Goal: Navigation & Orientation: Find specific page/section

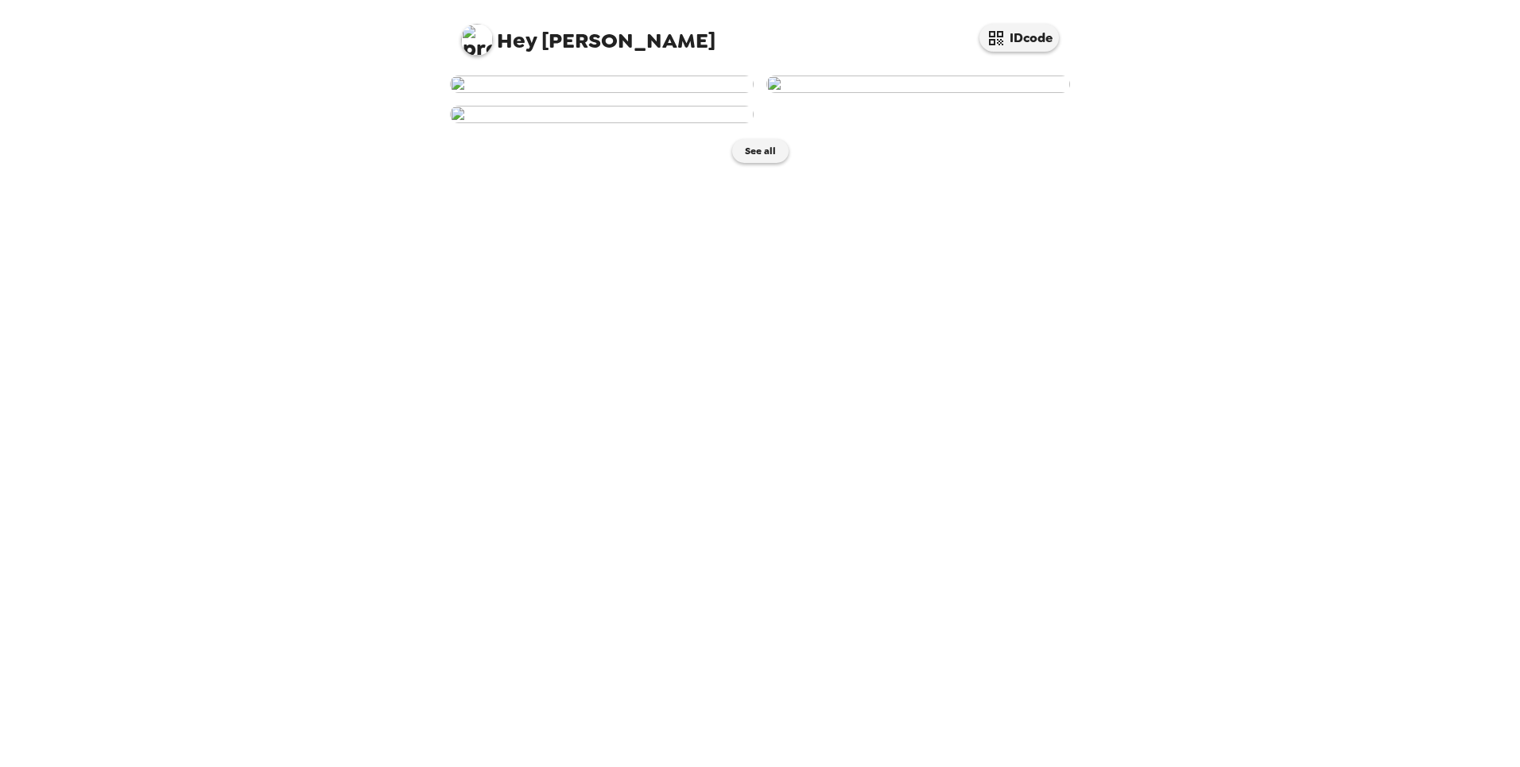
click at [604, 93] on img at bounding box center [602, 84] width 304 height 17
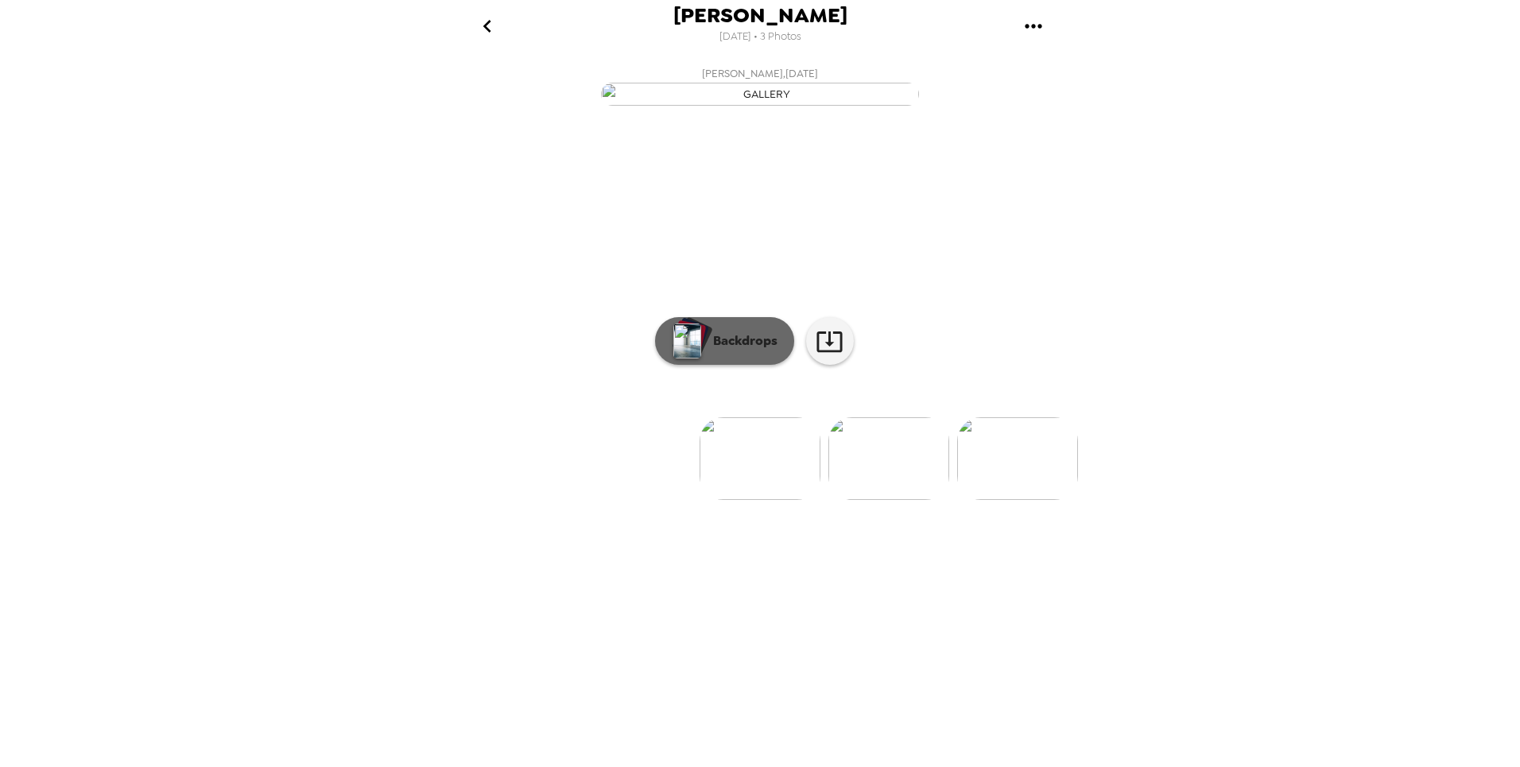
click at [747, 365] on button "Backdrops" at bounding box center [724, 341] width 139 height 48
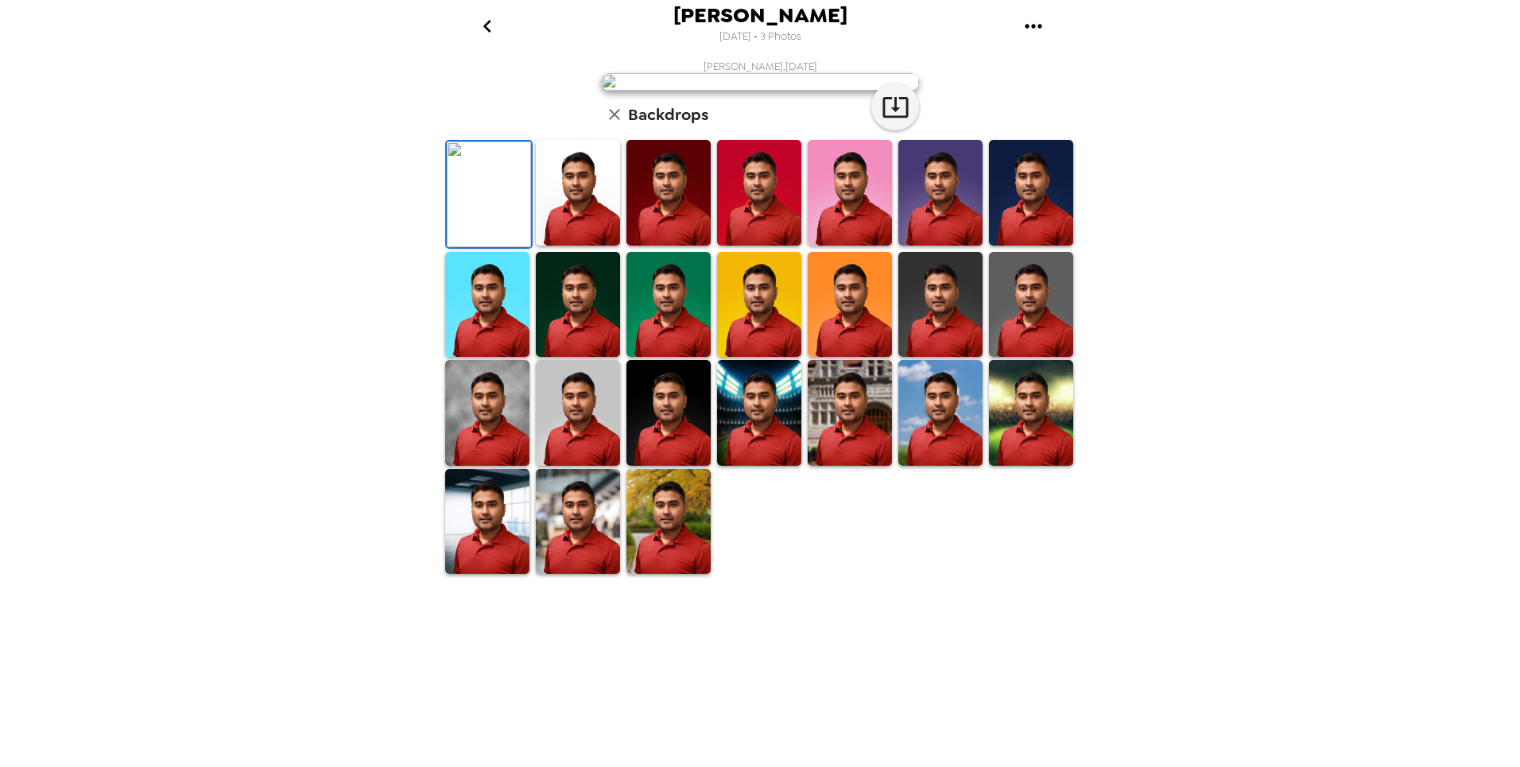
scroll to position [188, 0]
click at [595, 466] on img at bounding box center [578, 413] width 84 height 106
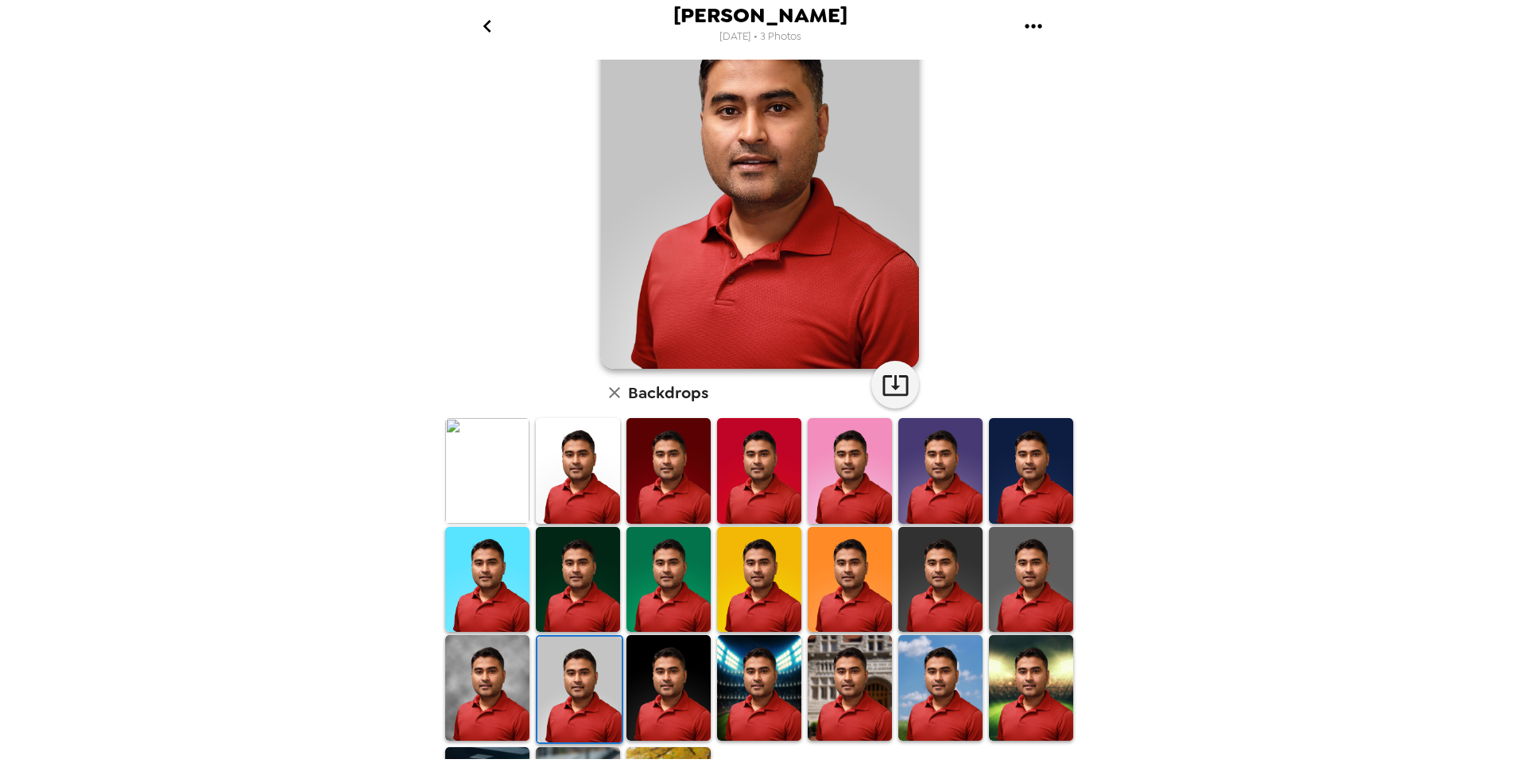
scroll to position [106, 0]
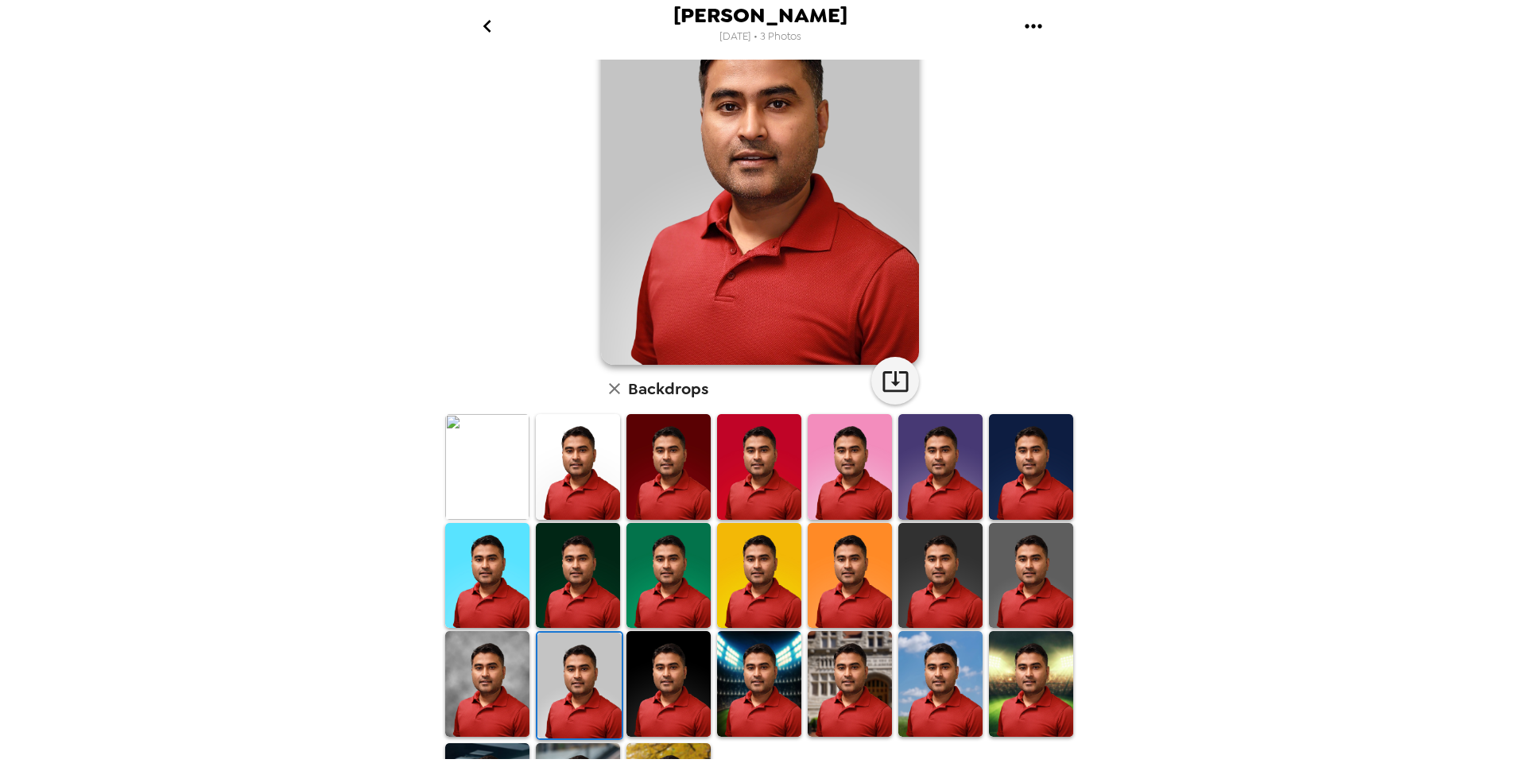
click at [1042, 646] on img at bounding box center [1031, 684] width 84 height 106
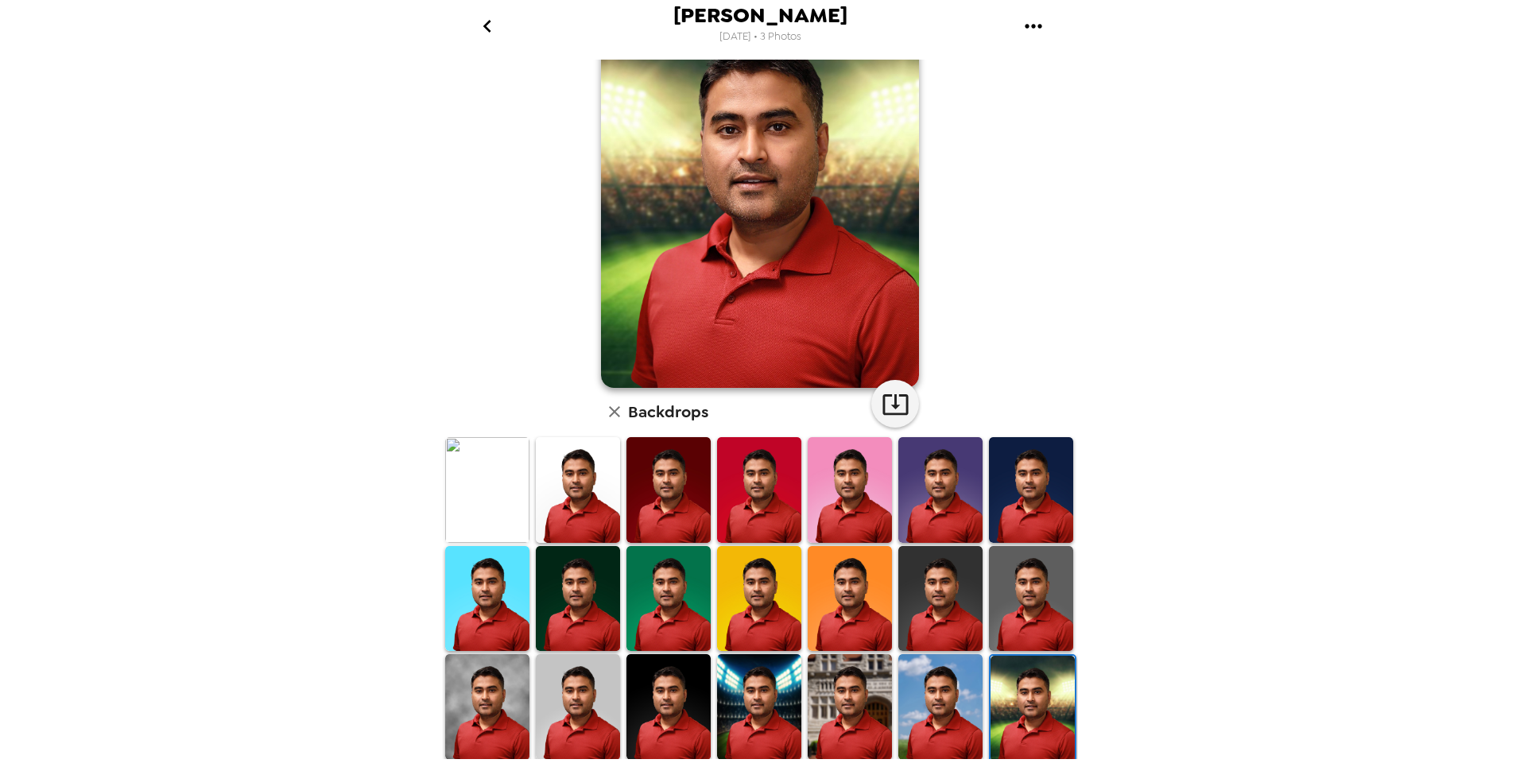
scroll to position [91, 0]
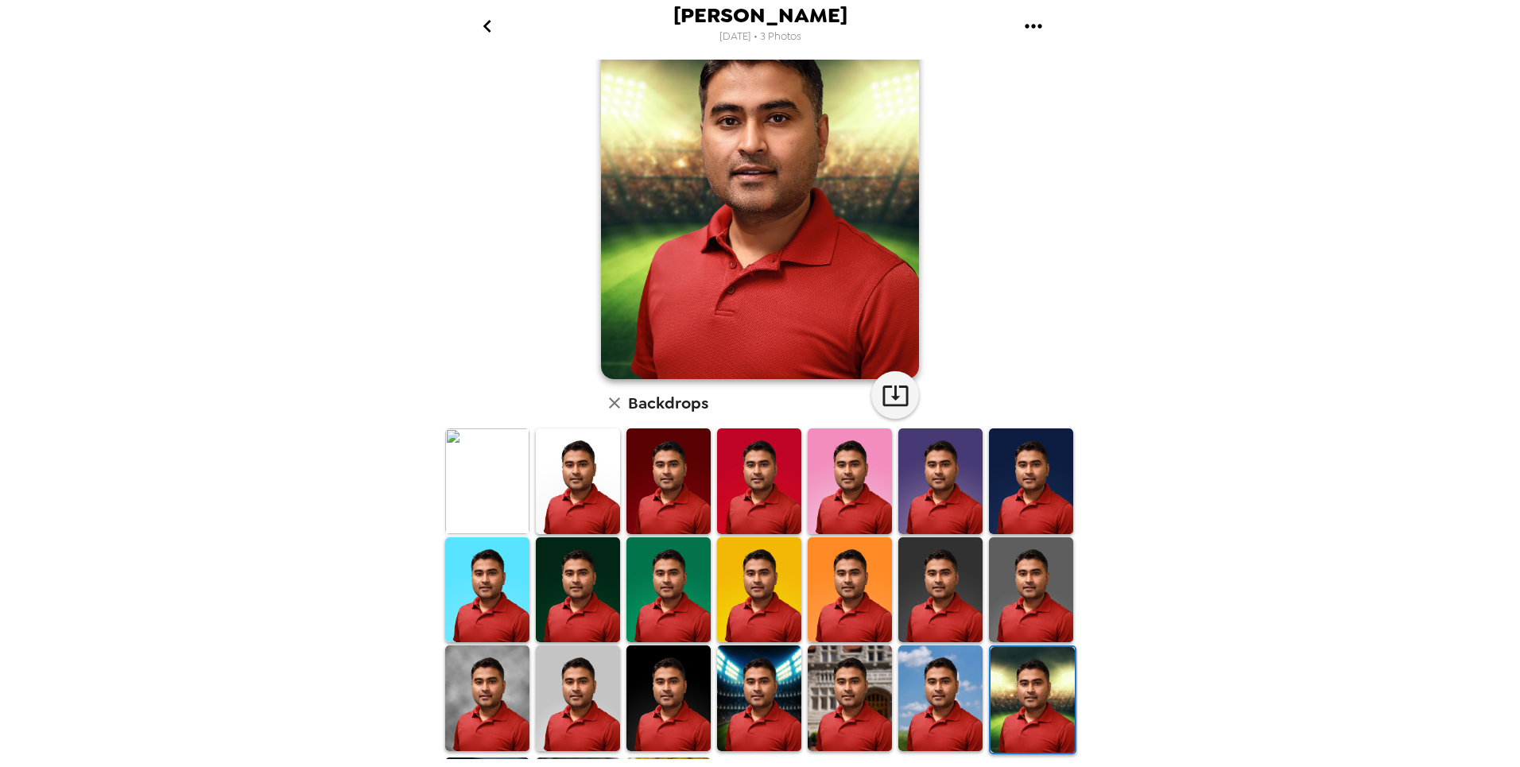
click at [591, 665] on img at bounding box center [578, 699] width 84 height 106
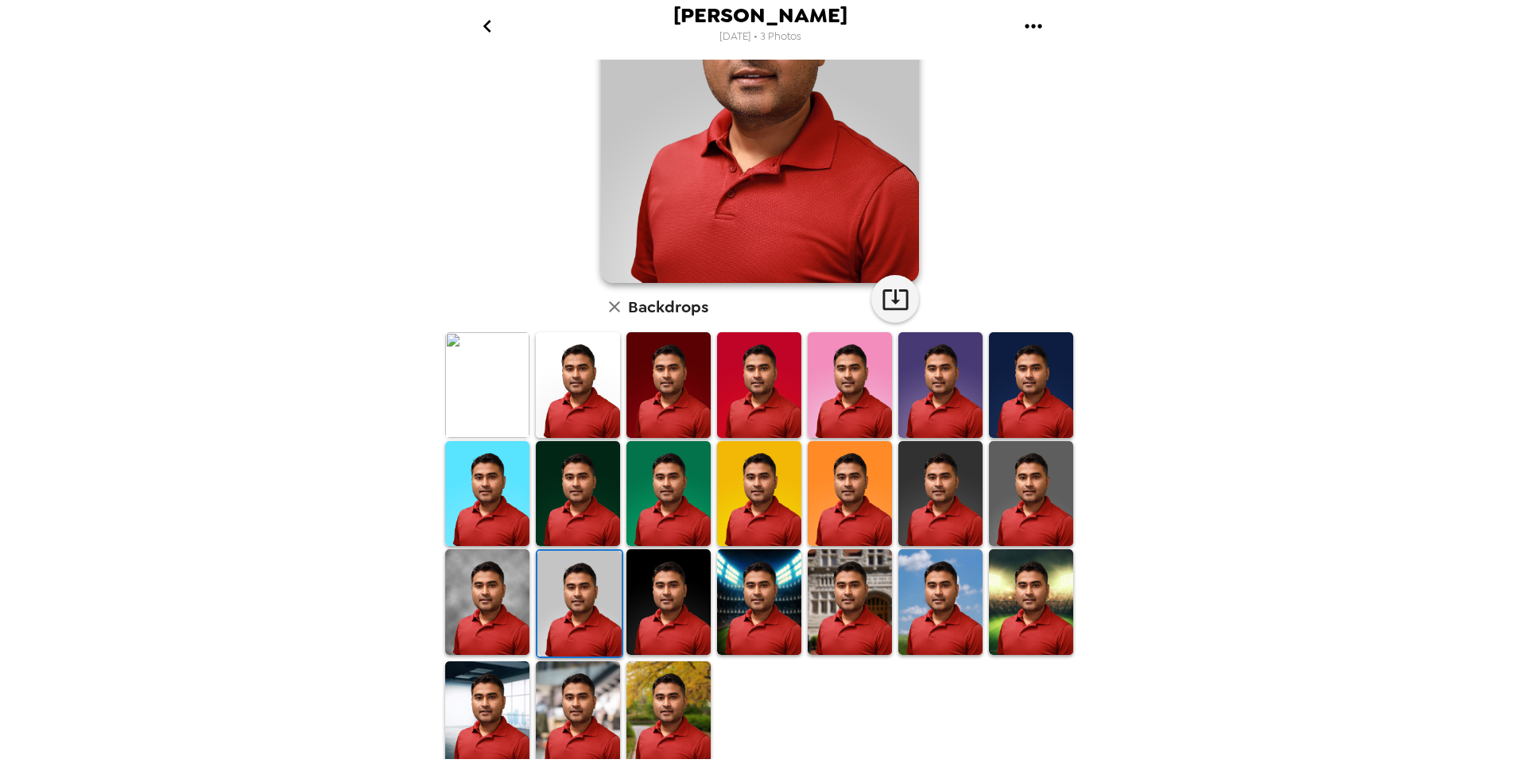
scroll to position [0, 0]
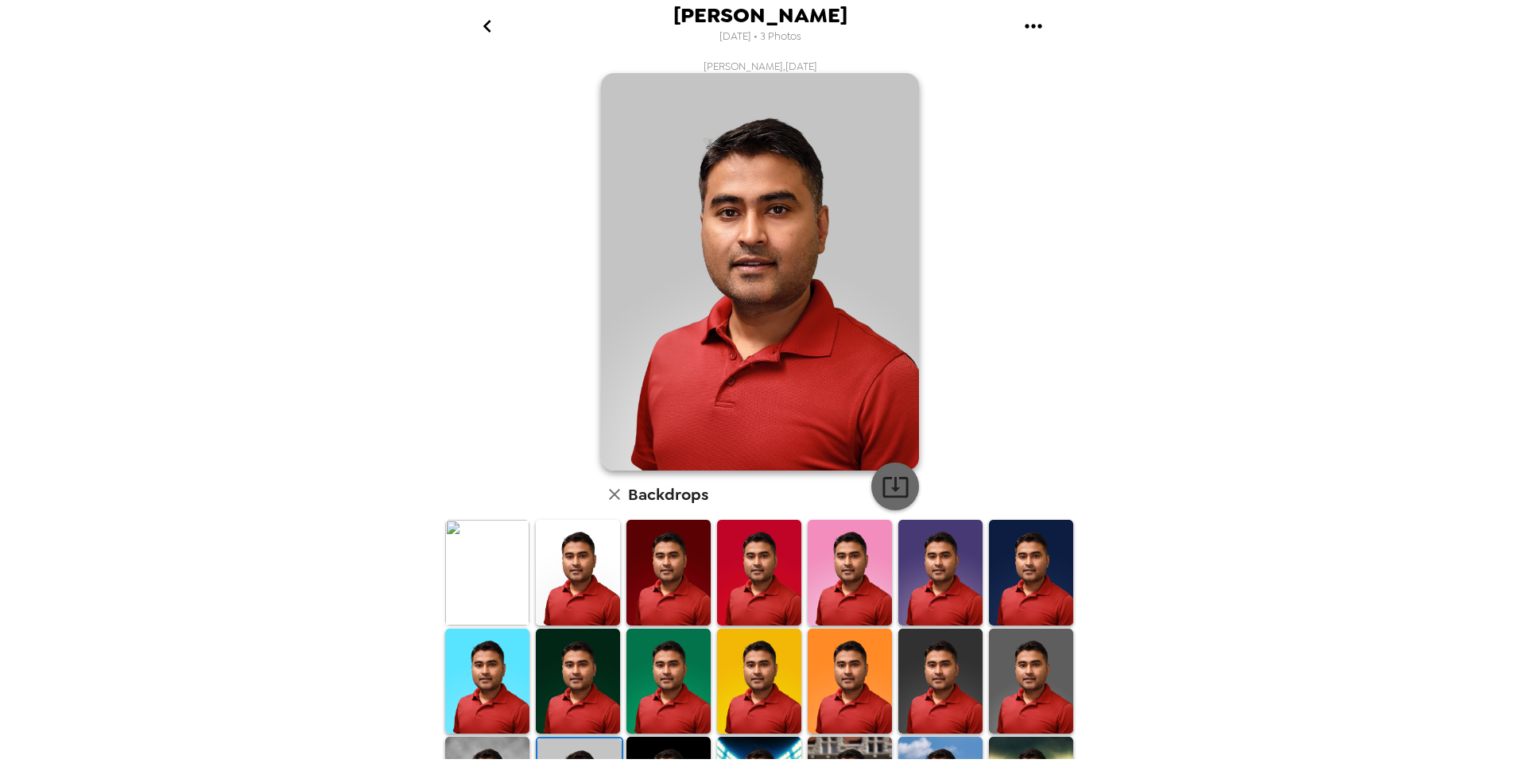
click at [889, 491] on icon "button" at bounding box center [894, 487] width 25 height 21
click at [497, 549] on img at bounding box center [487, 573] width 84 height 106
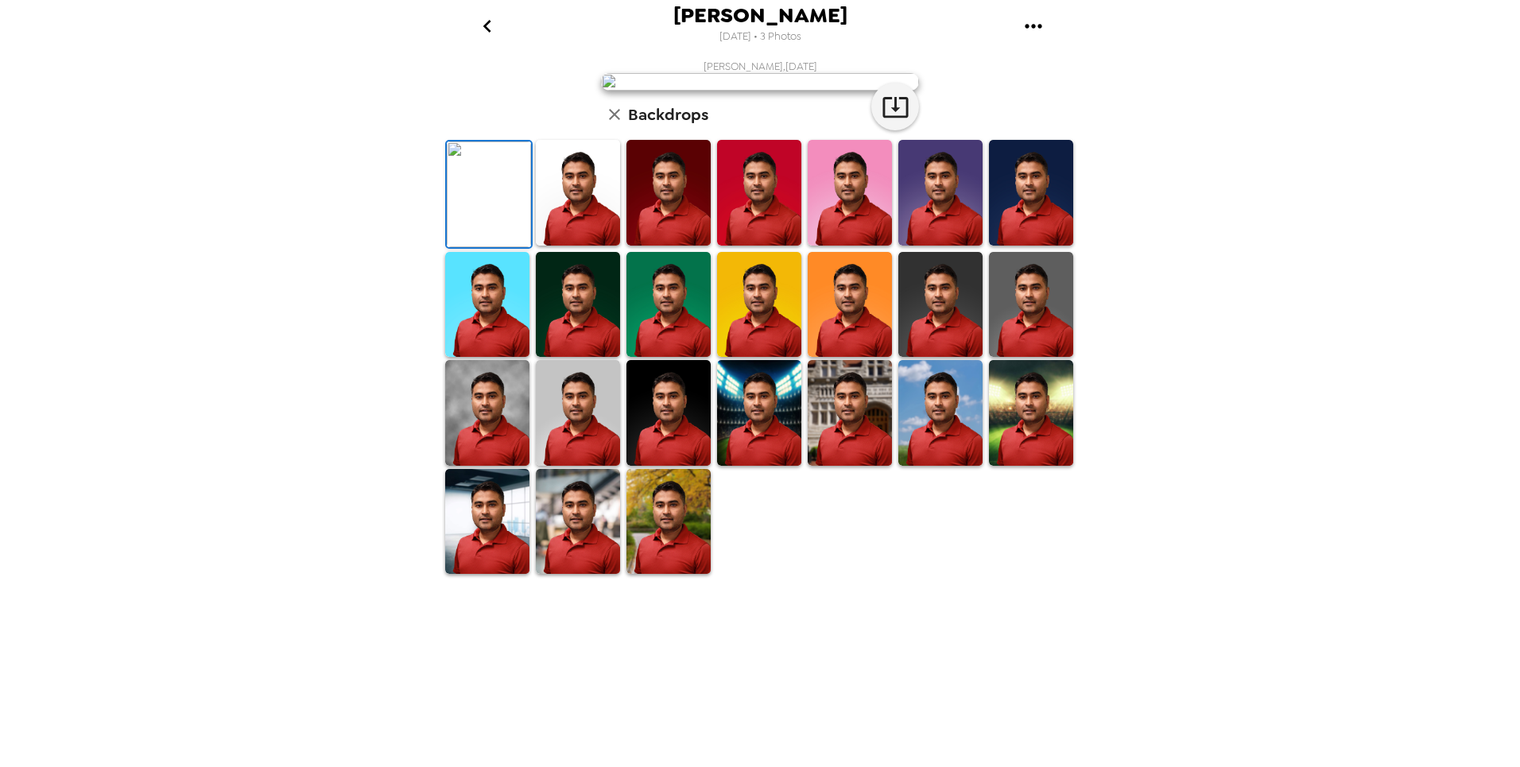
click at [927, 246] on img at bounding box center [940, 193] width 84 height 106
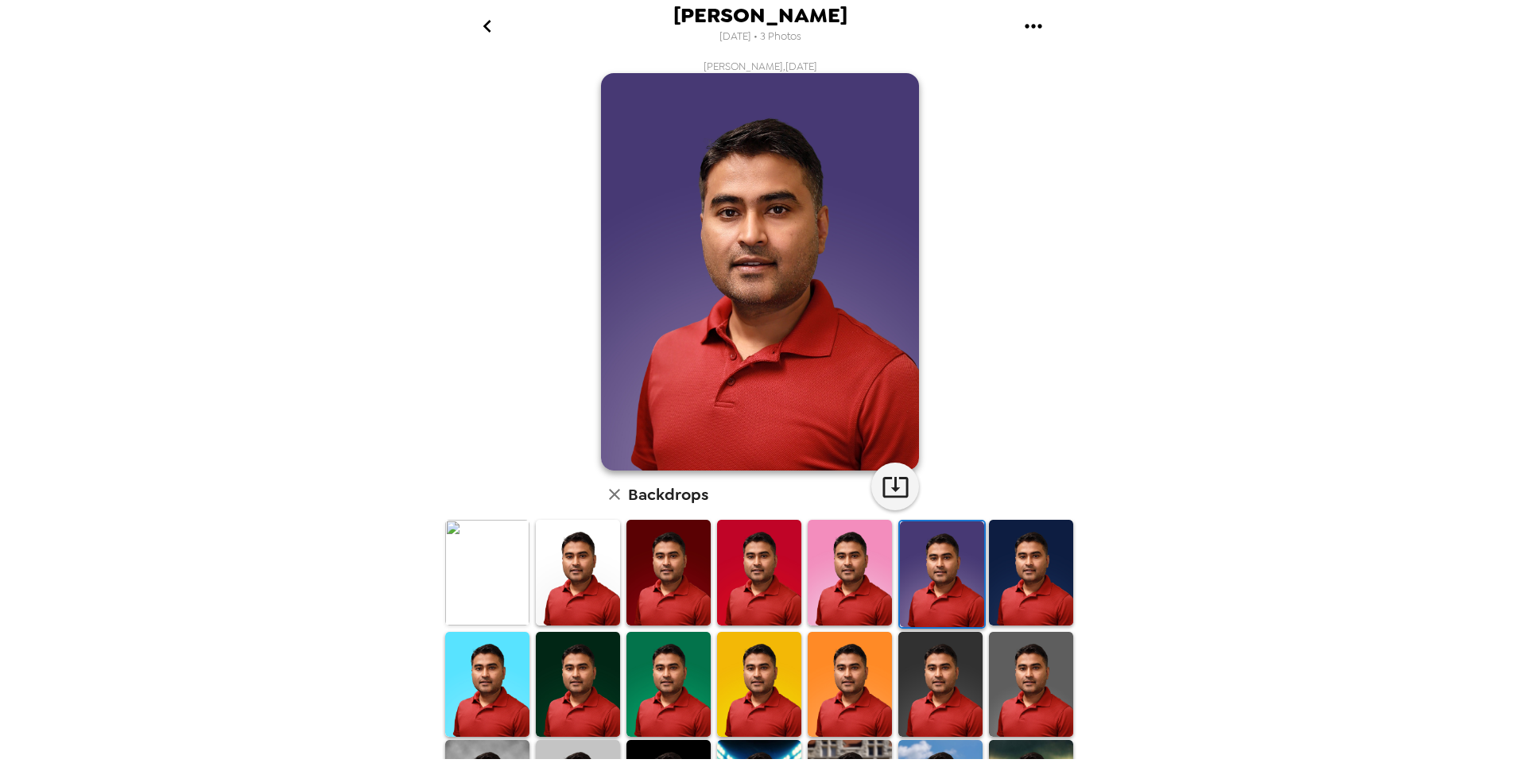
click at [1017, 580] on img at bounding box center [1031, 573] width 84 height 106
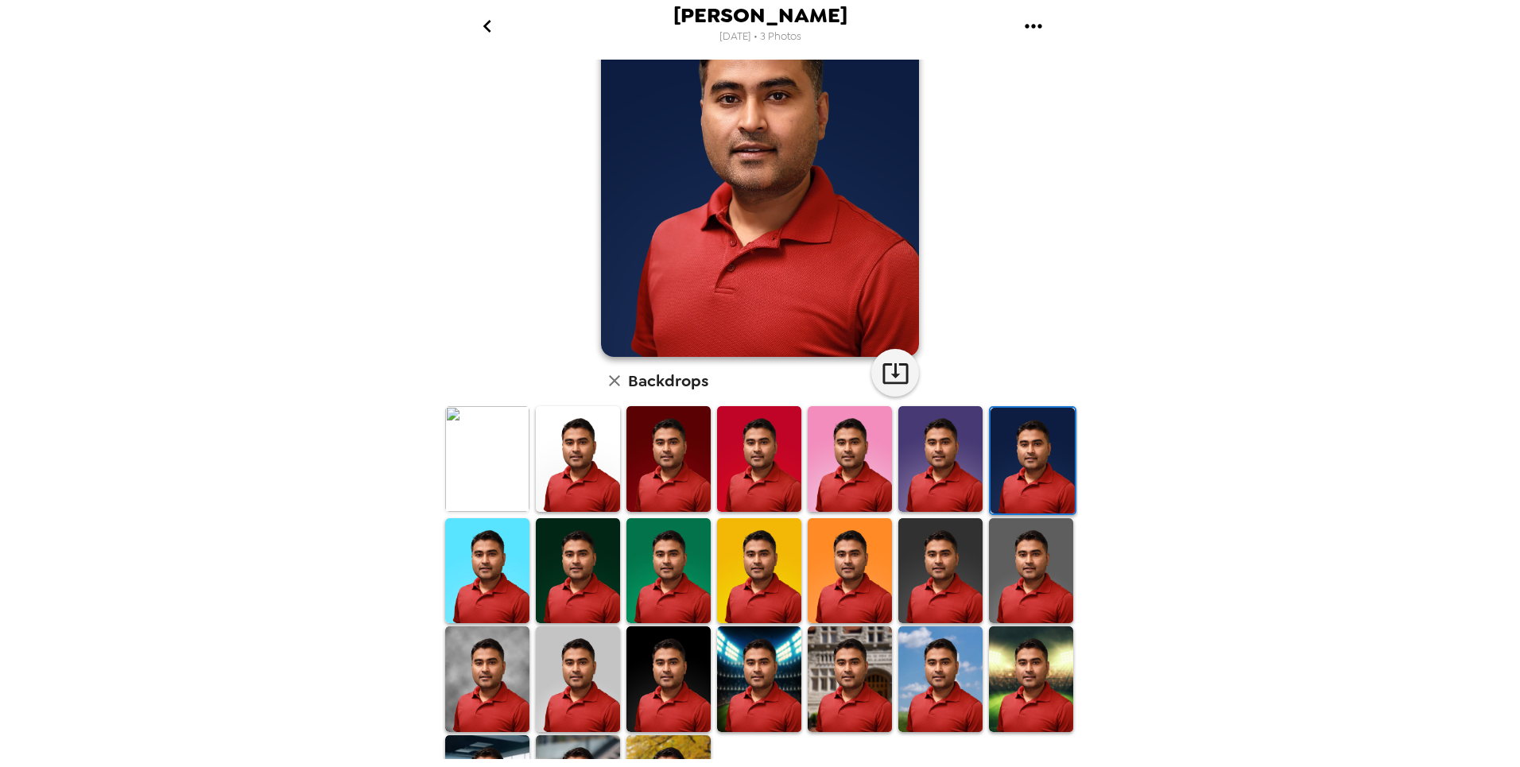
scroll to position [117, 0]
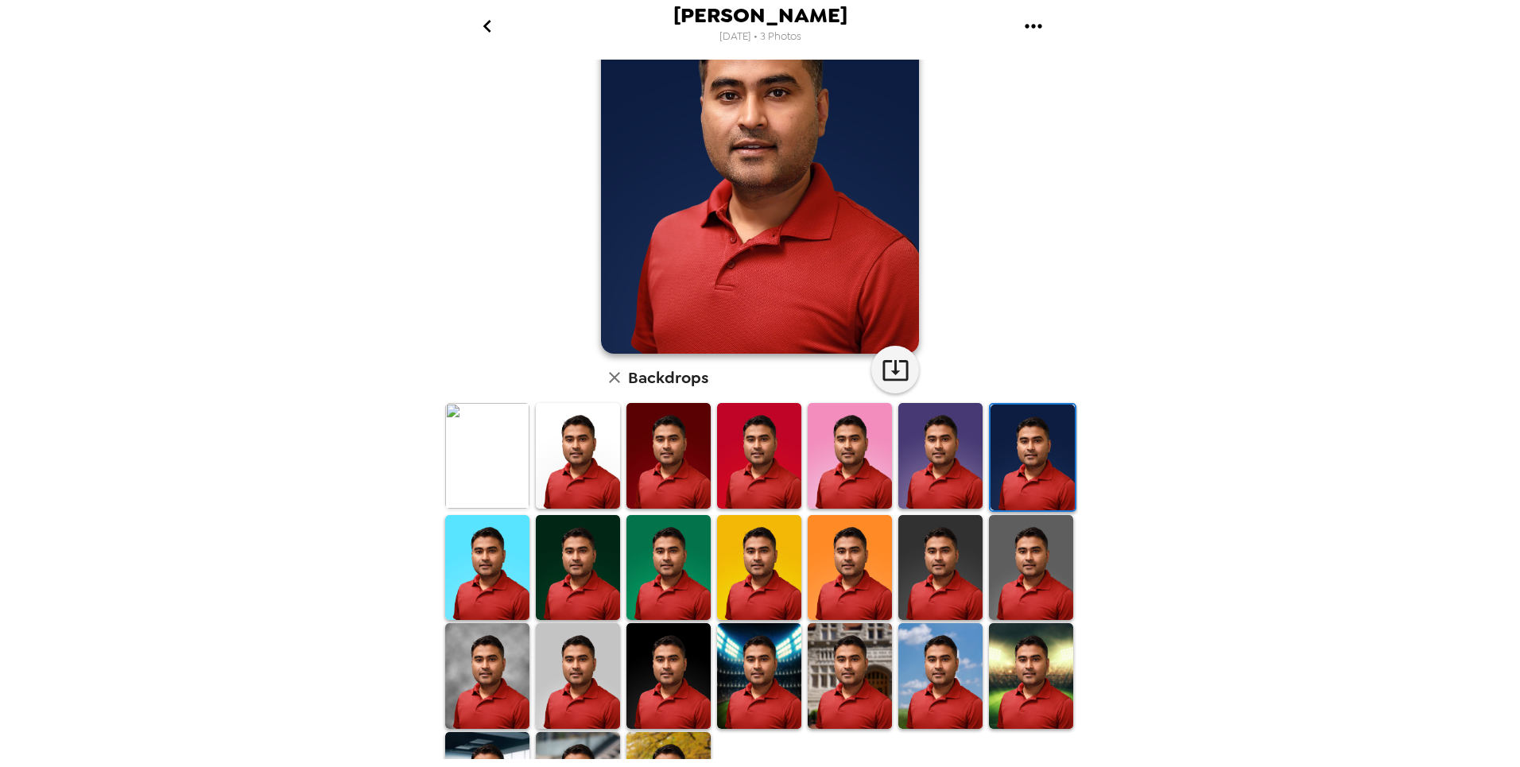
click at [667, 553] on img at bounding box center [668, 568] width 84 height 106
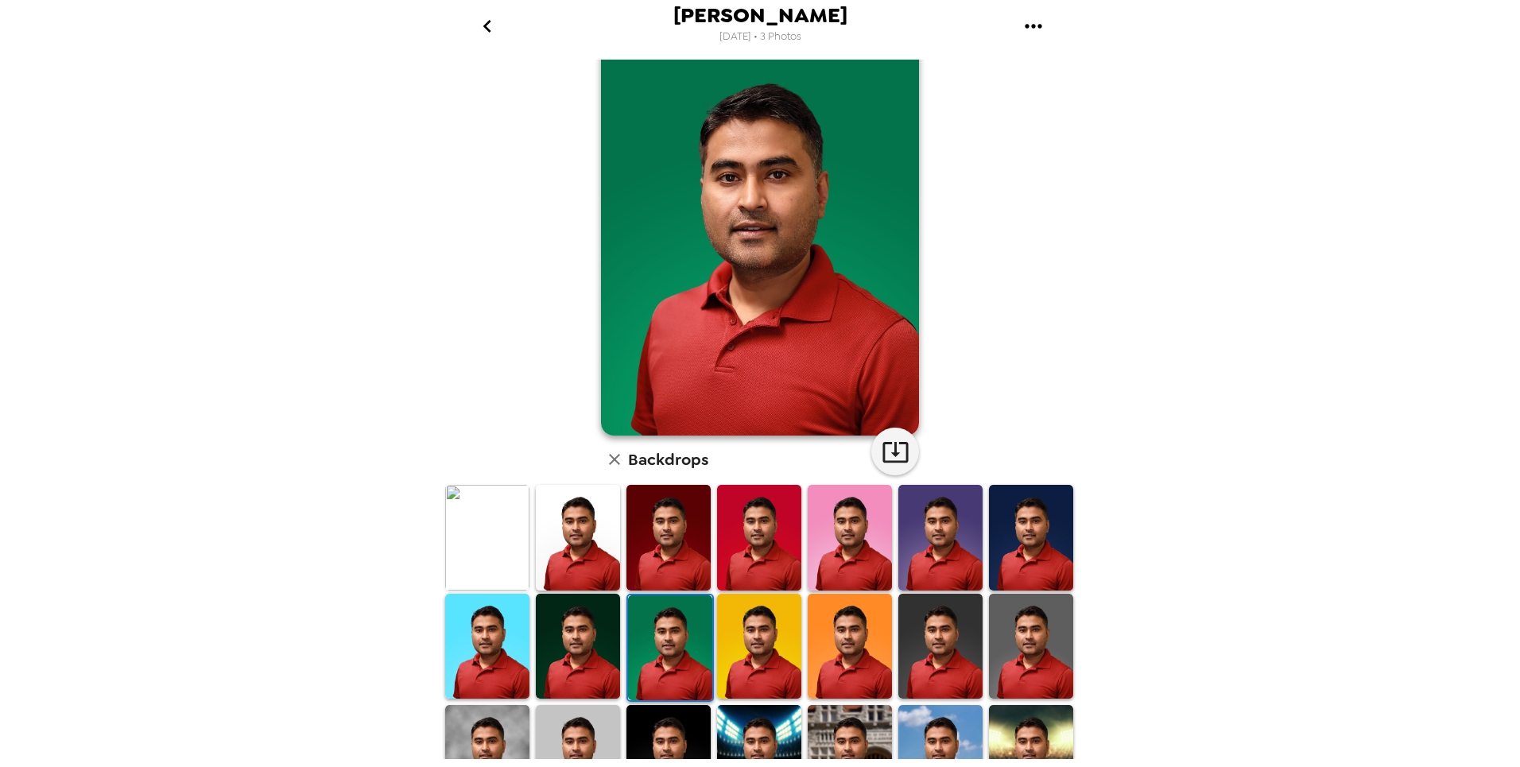
scroll to position [0, 0]
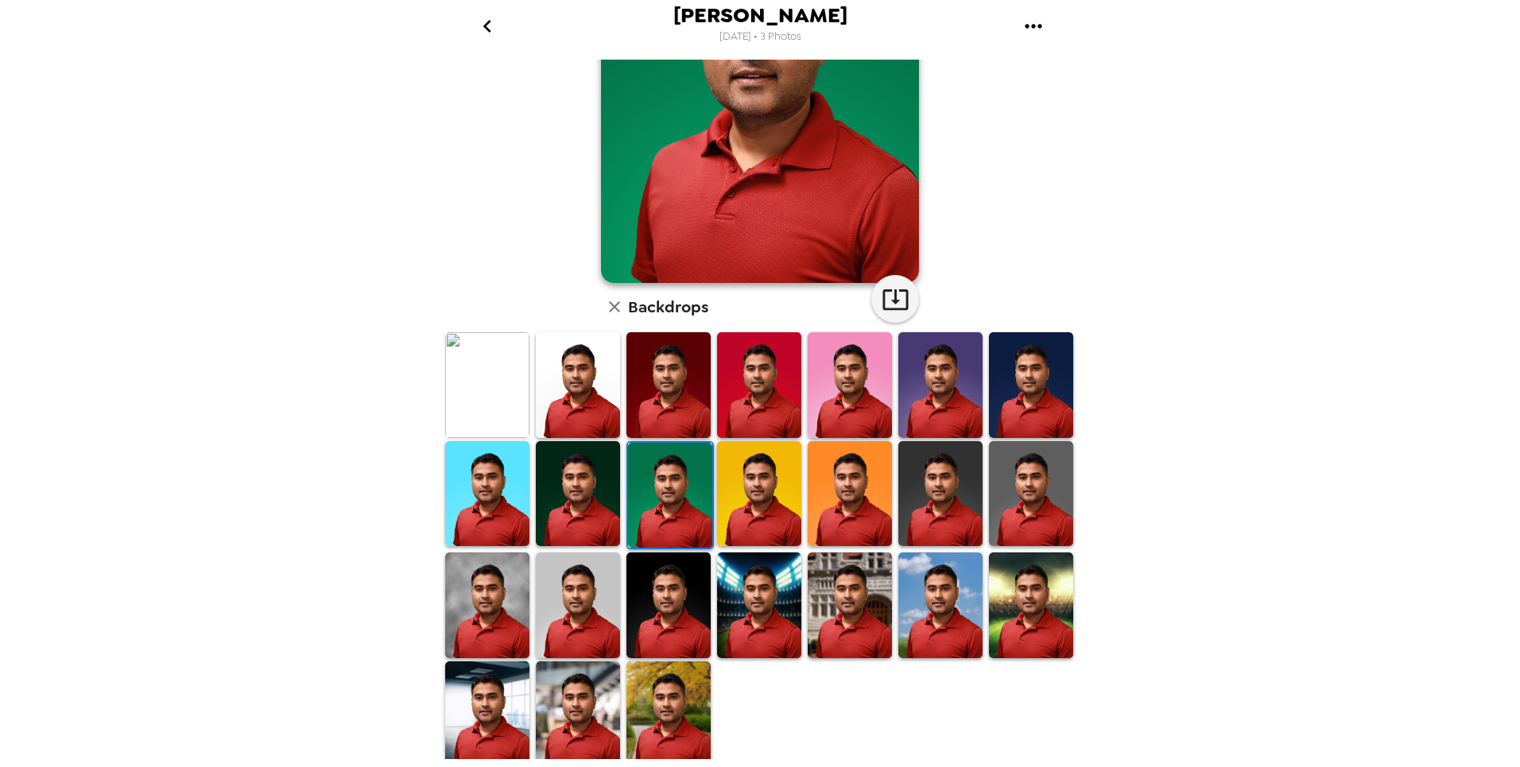
click at [496, 597] on img at bounding box center [487, 606] width 84 height 106
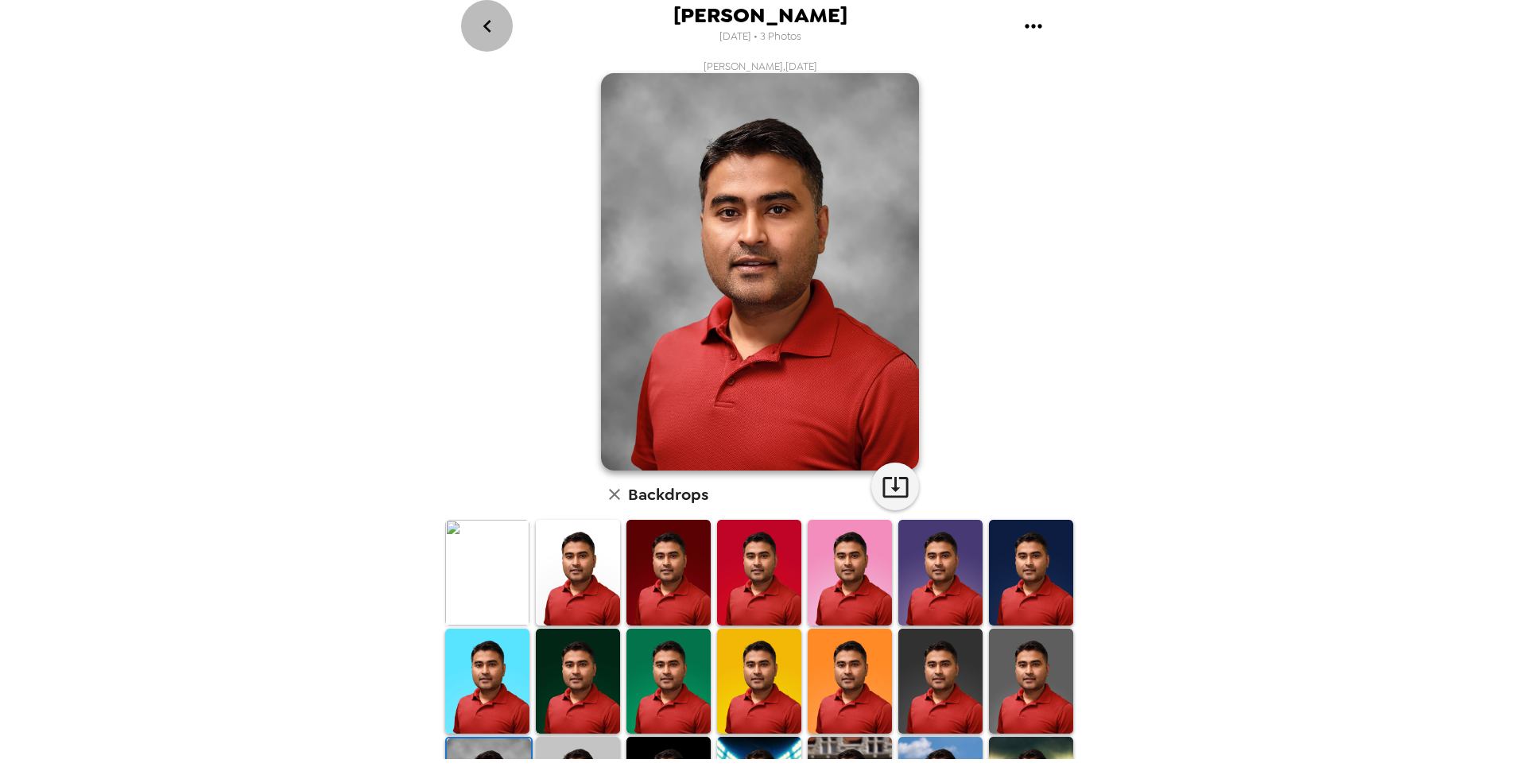
click at [494, 24] on icon "go back" at bounding box center [487, 26] width 25 height 25
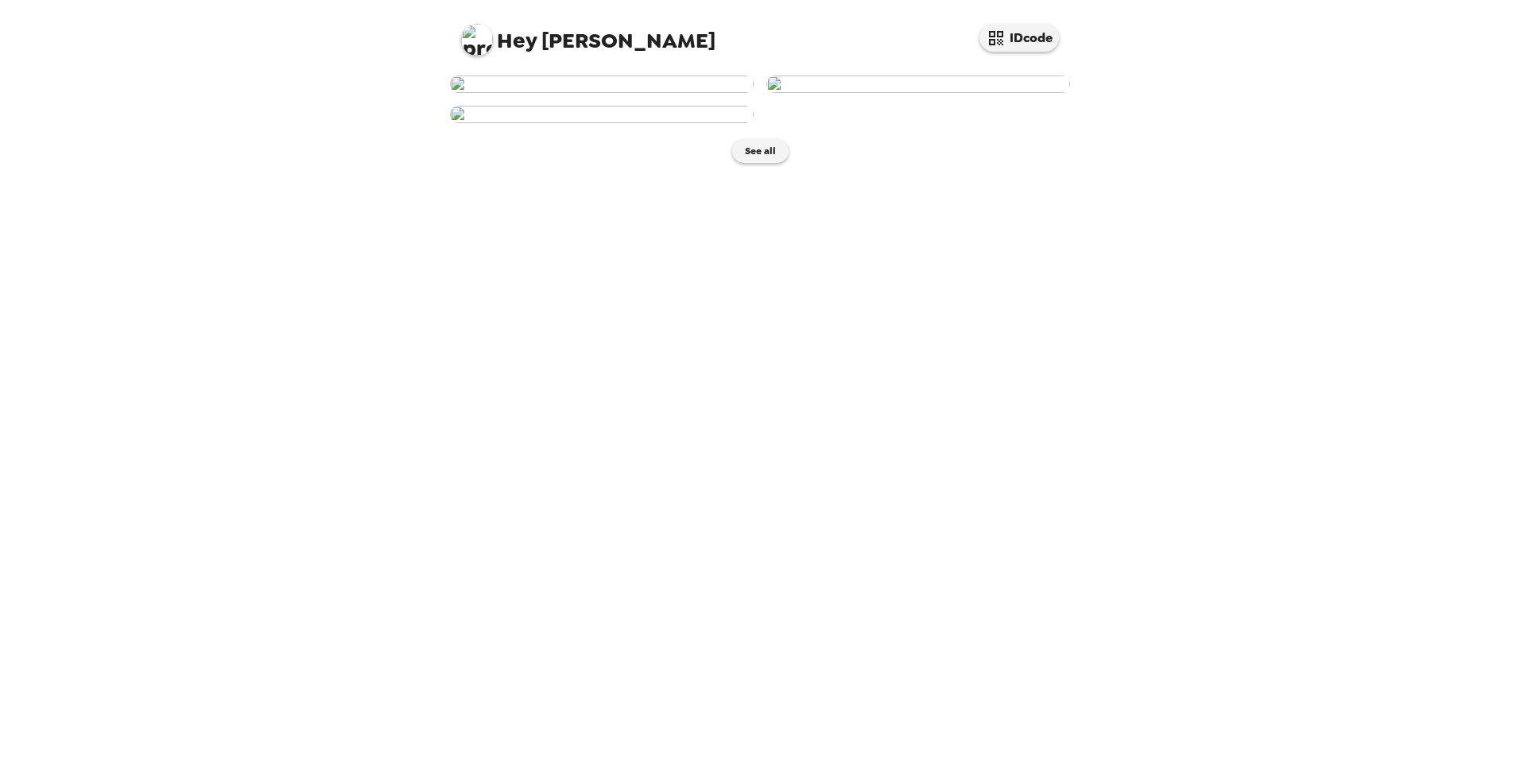
click at [952, 93] on img at bounding box center [918, 84] width 304 height 17
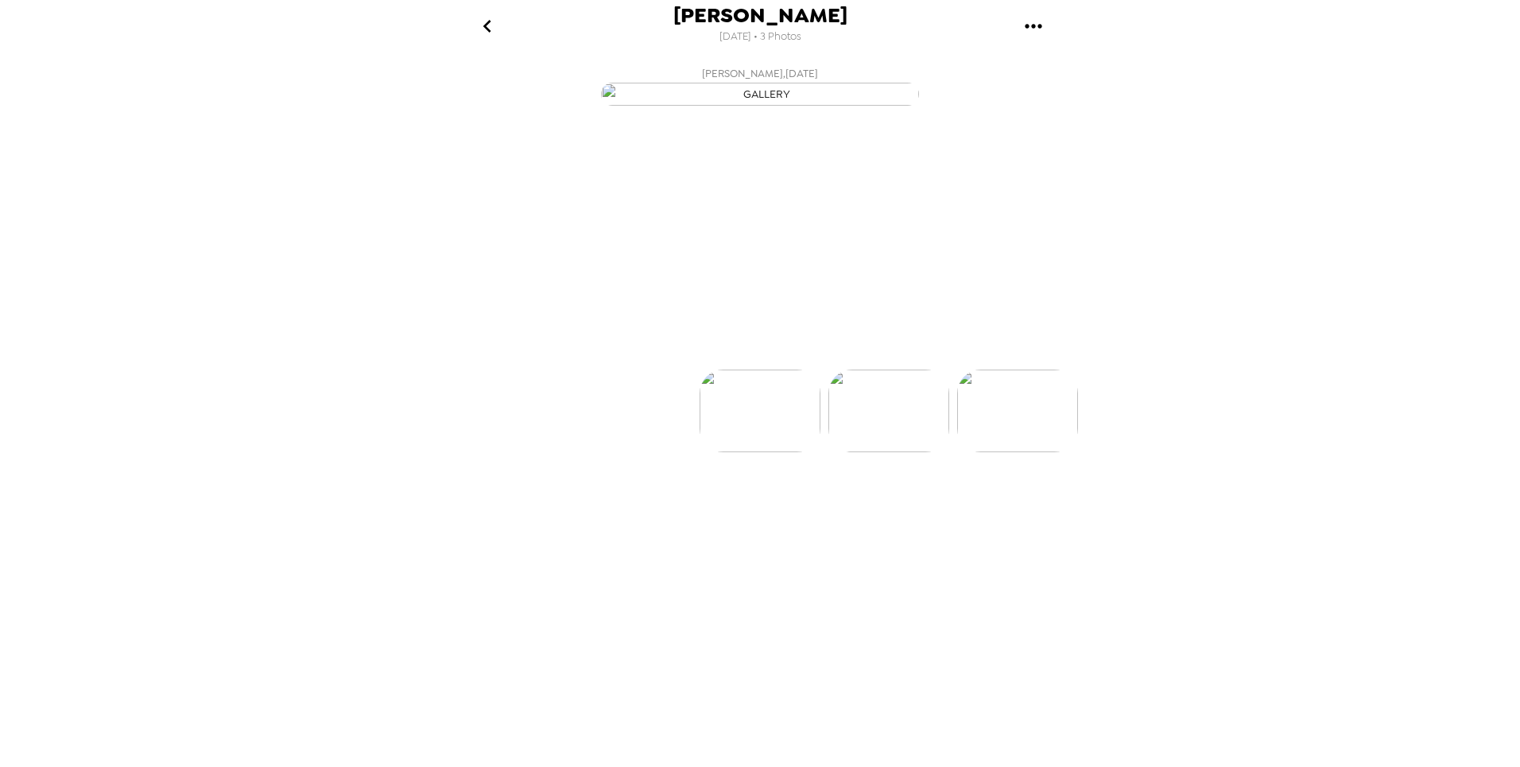
scroll to position [0, 128]
click at [763, 365] on button "Backdrops" at bounding box center [724, 341] width 139 height 48
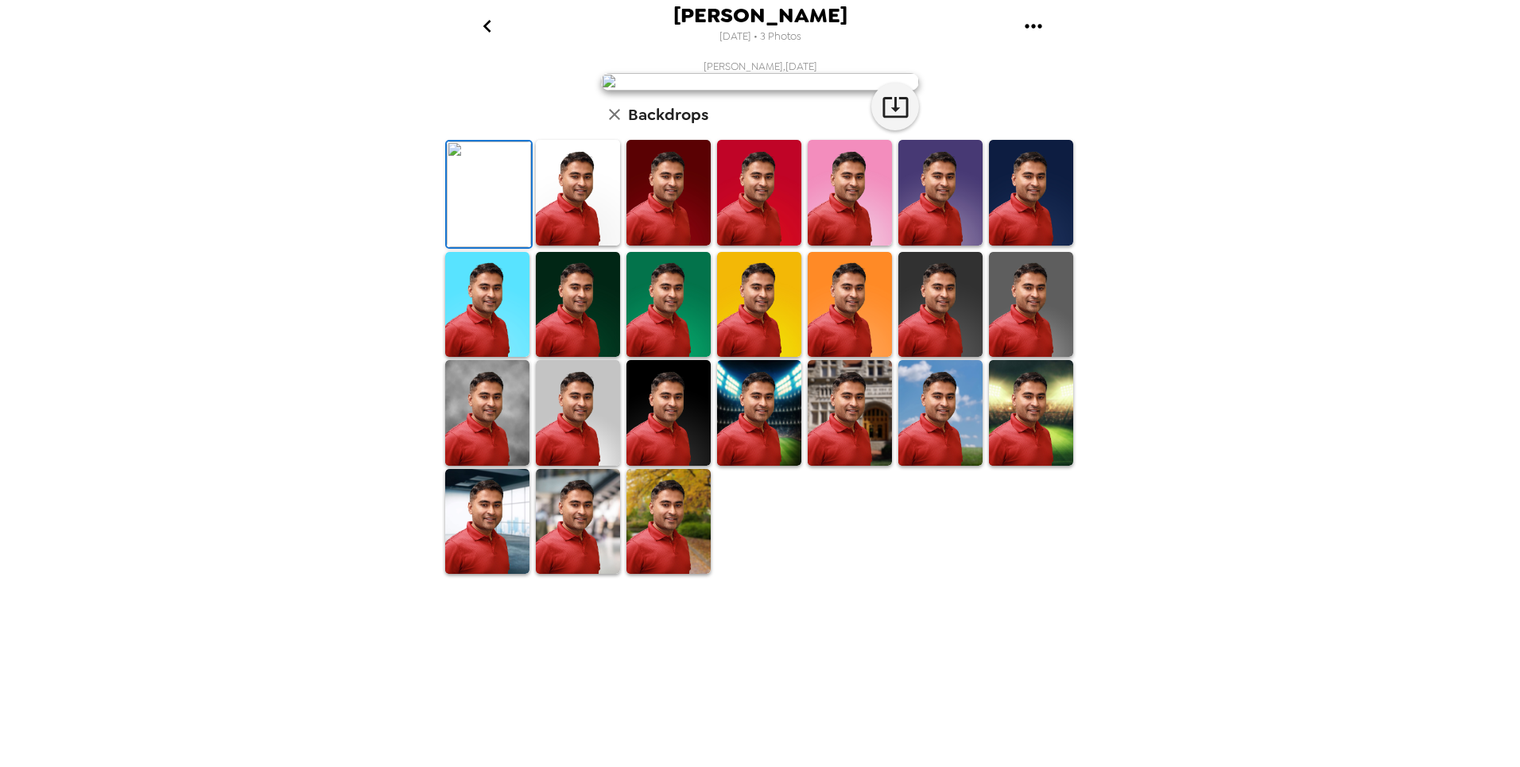
scroll to position [188, 0]
click at [852, 358] on img at bounding box center [850, 305] width 84 height 106
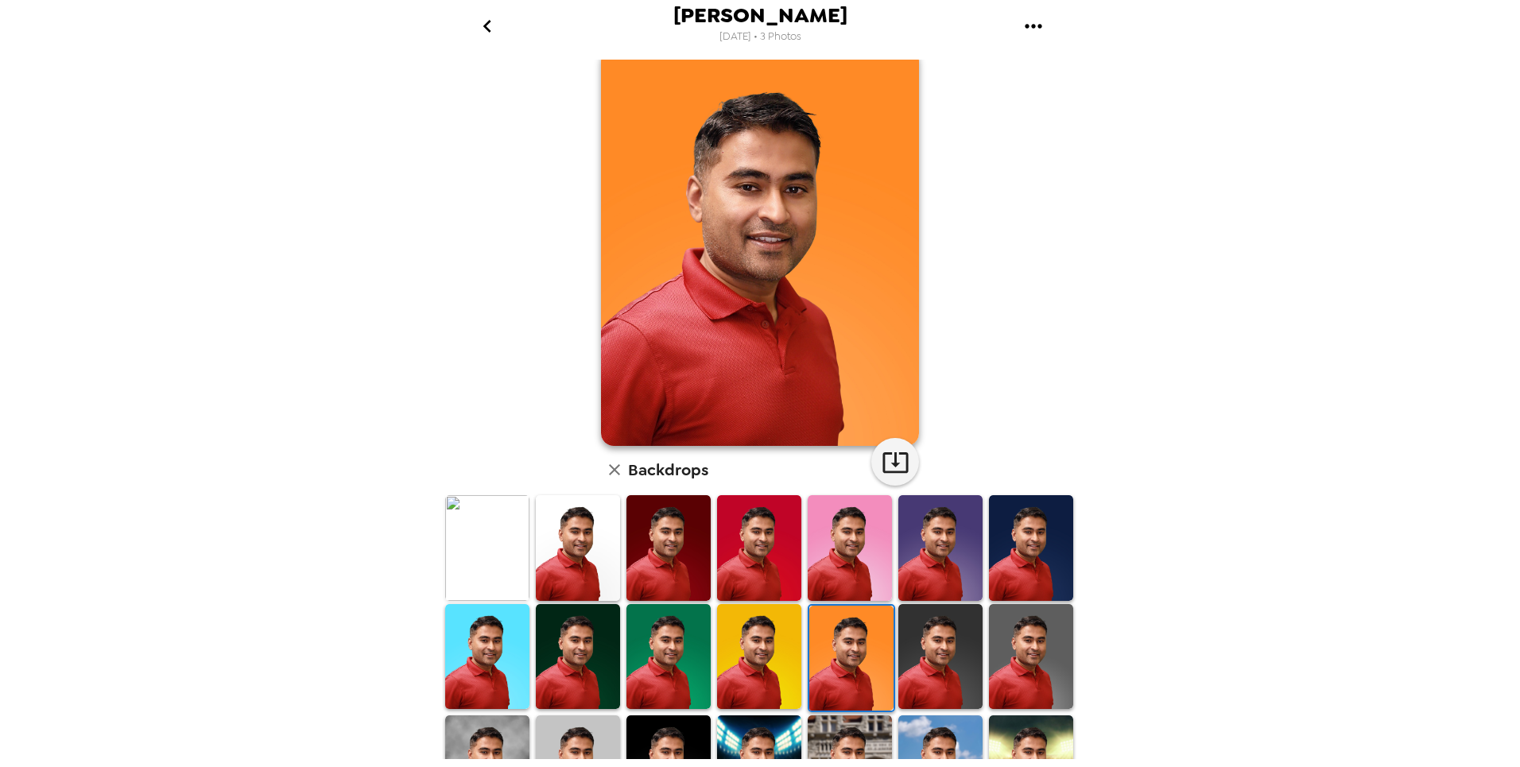
scroll to position [188, 0]
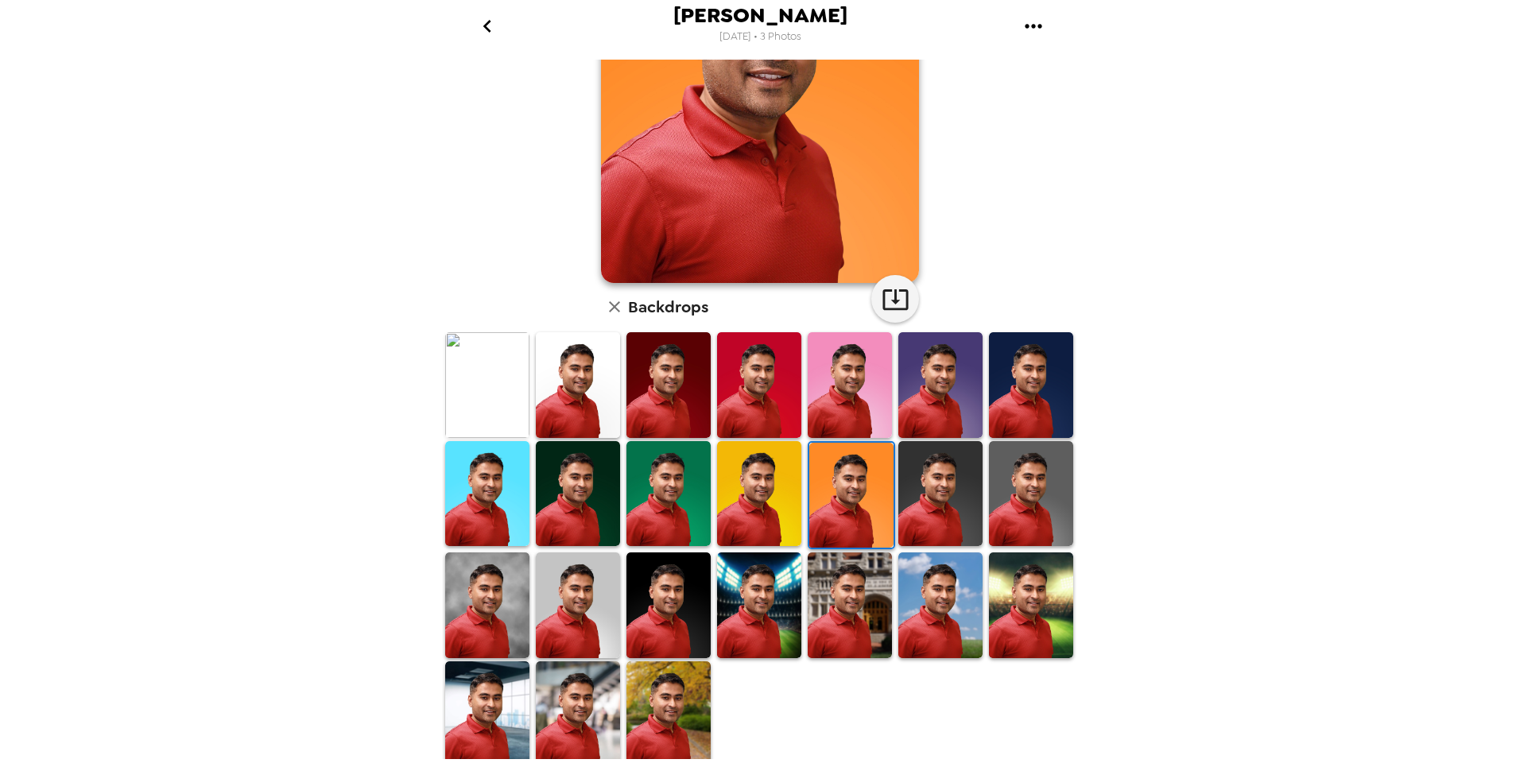
click at [506, 727] on img at bounding box center [487, 714] width 84 height 106
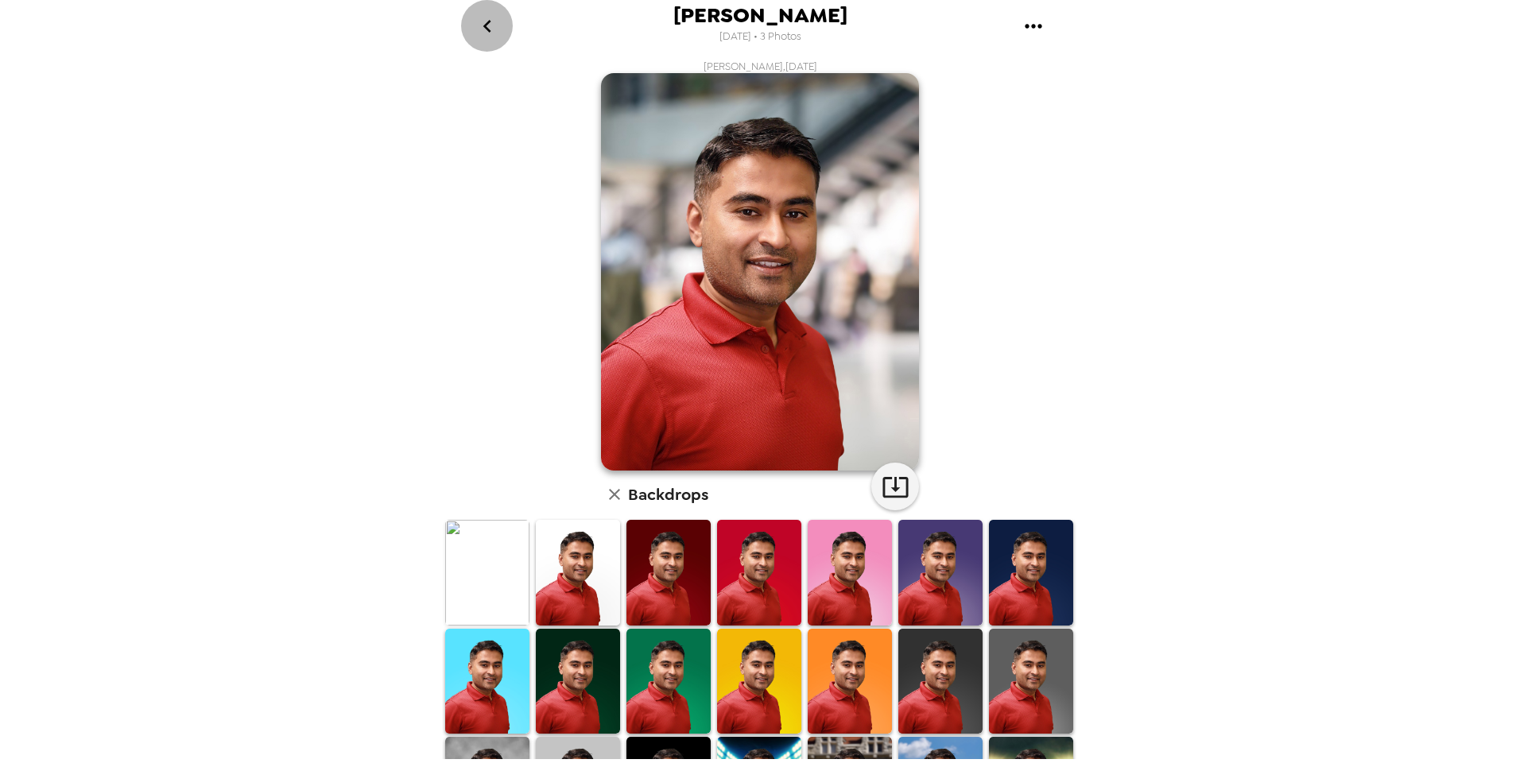
click at [490, 30] on icon "go back" at bounding box center [487, 26] width 8 height 13
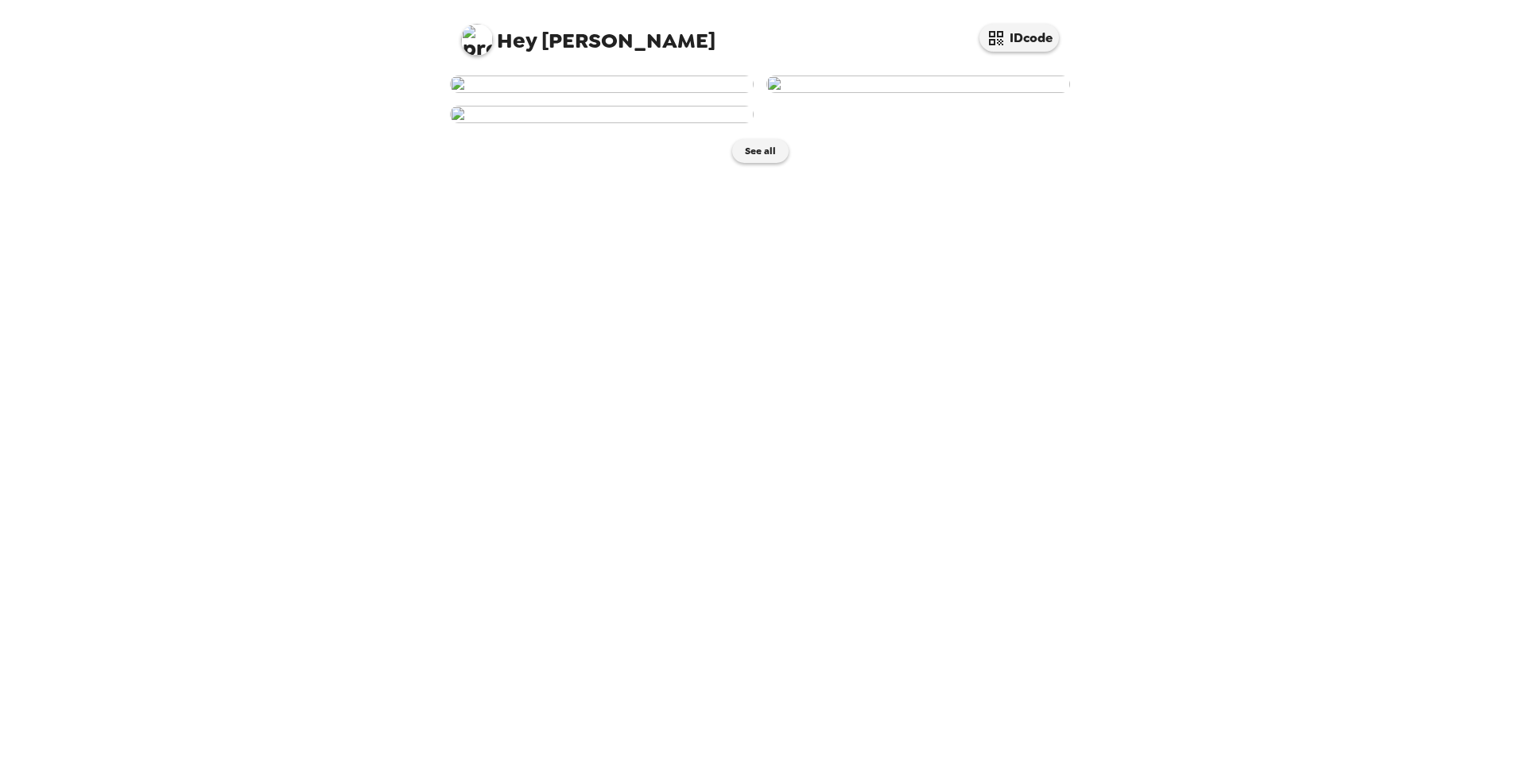
scroll to position [130, 0]
click at [650, 123] on img at bounding box center [602, 114] width 304 height 17
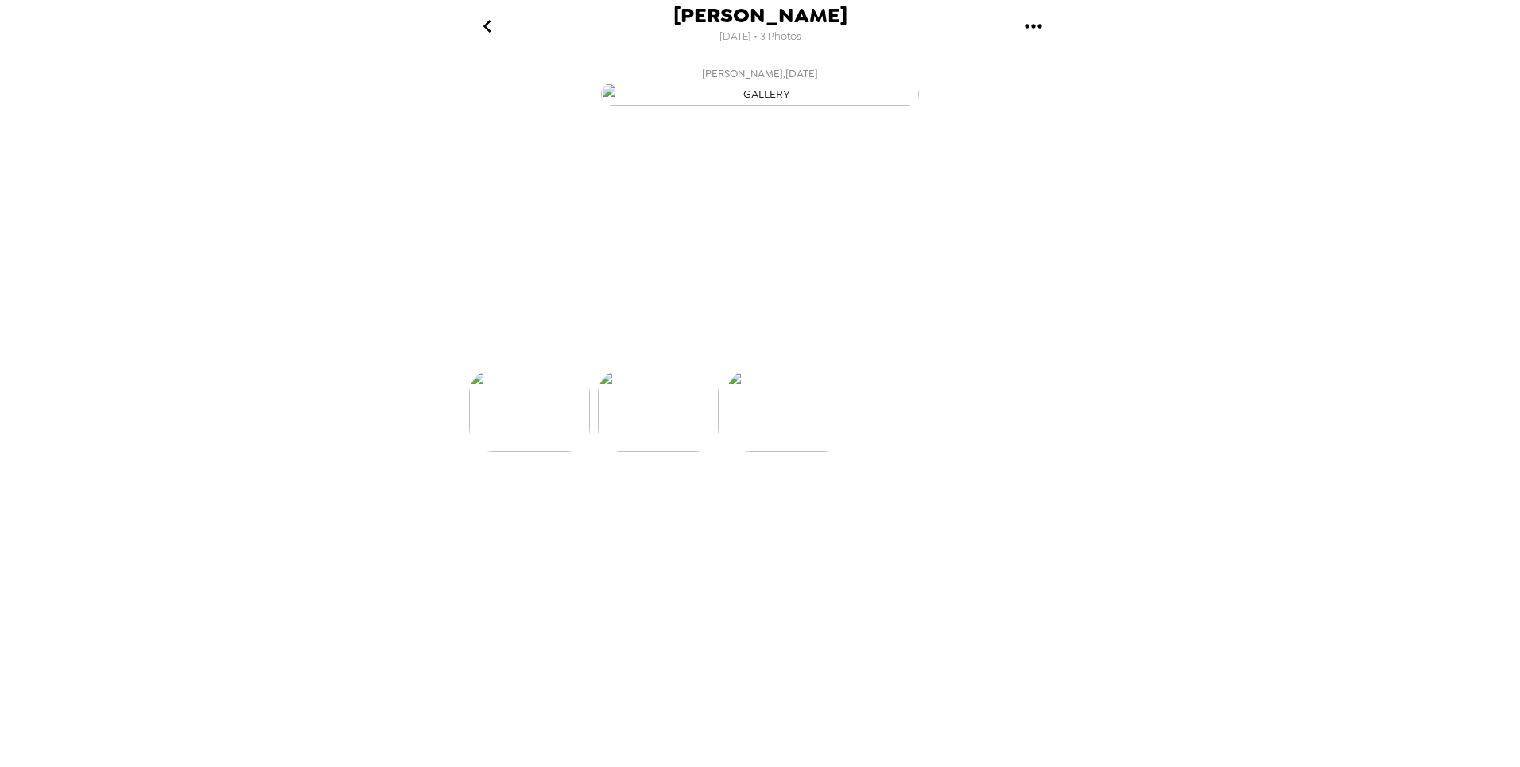
scroll to position [0, 255]
click at [743, 351] on p "Backdrops" at bounding box center [741, 341] width 72 height 19
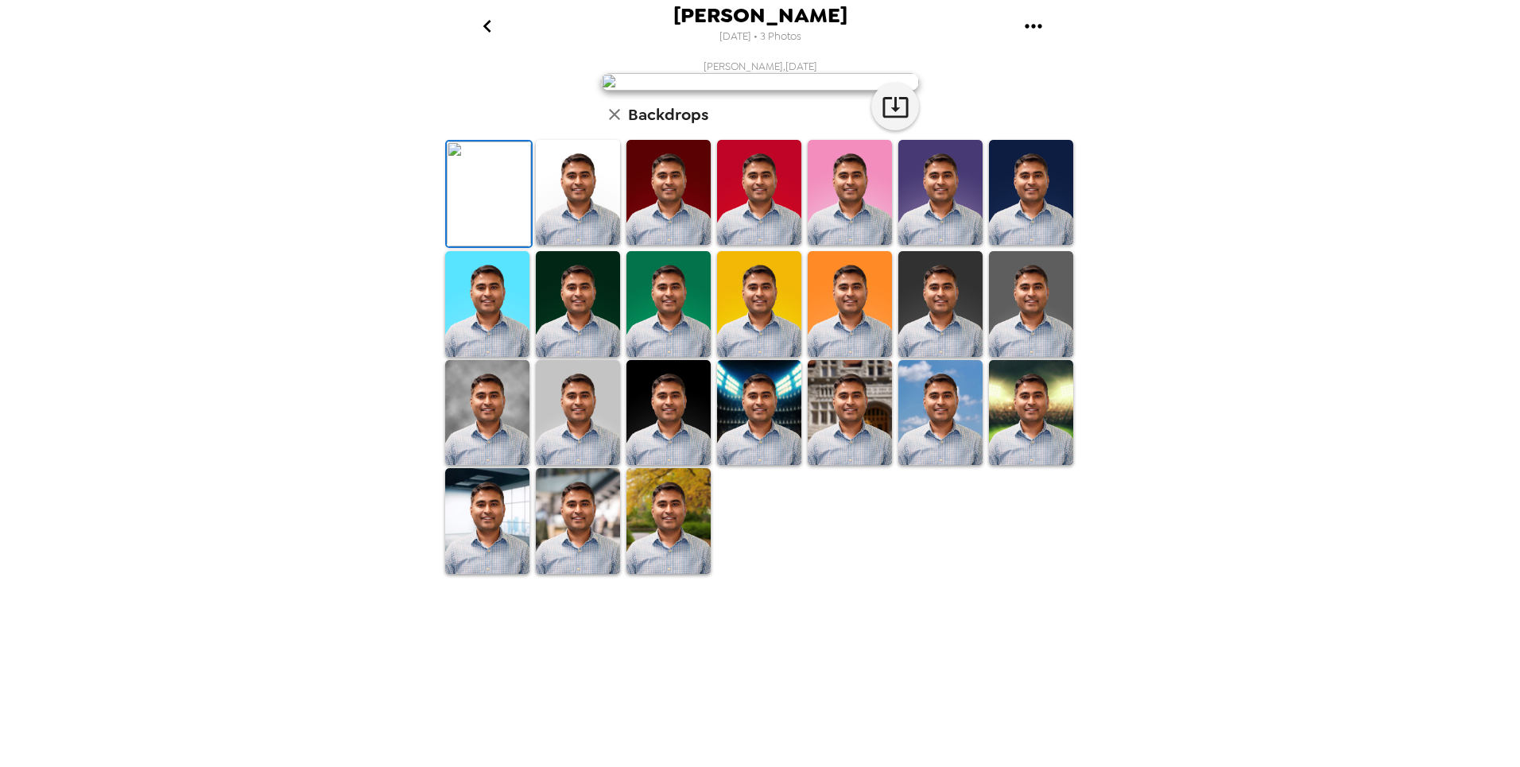
scroll to position [188, 0]
click at [1019, 356] on img at bounding box center [1031, 303] width 84 height 105
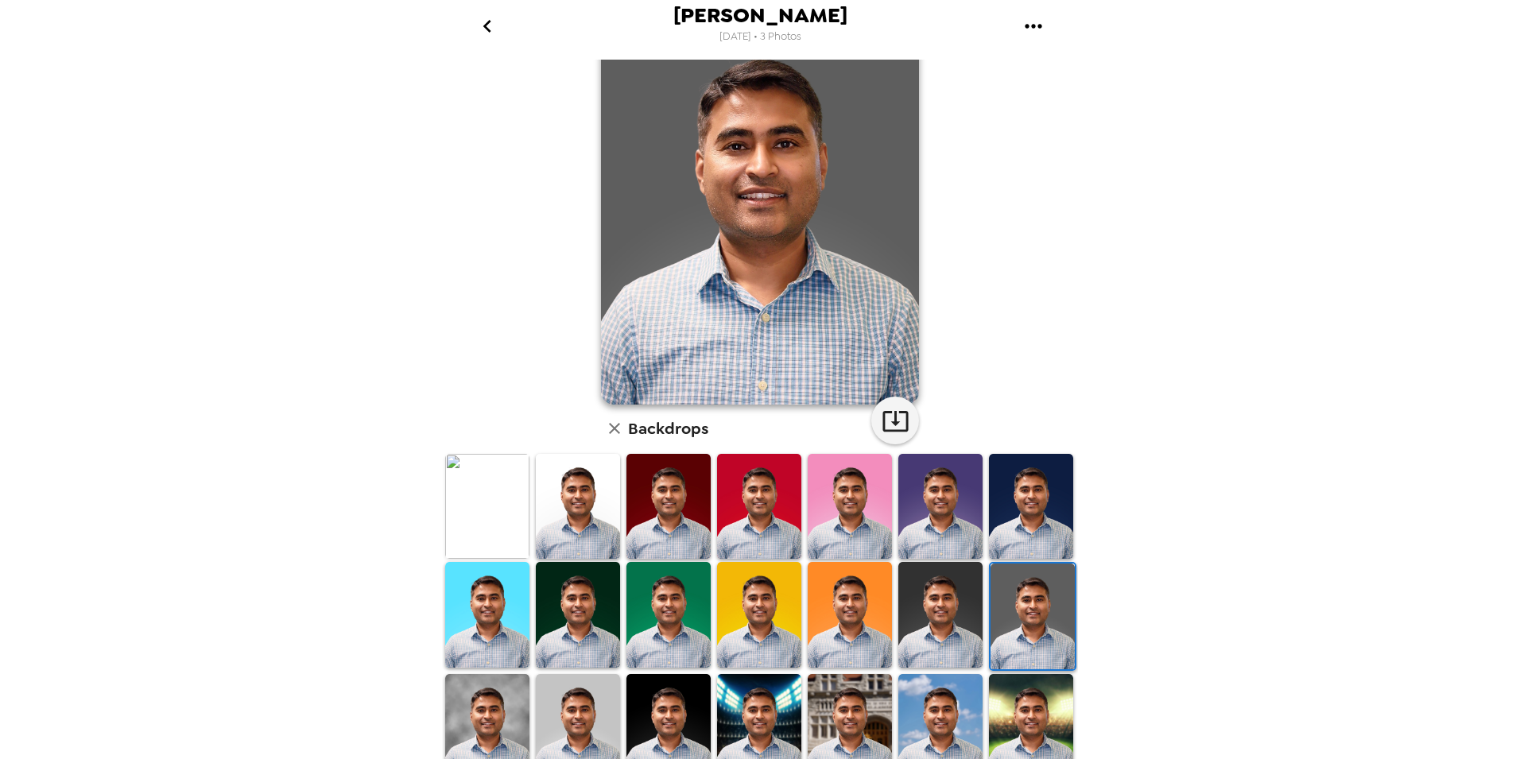
scroll to position [56, 0]
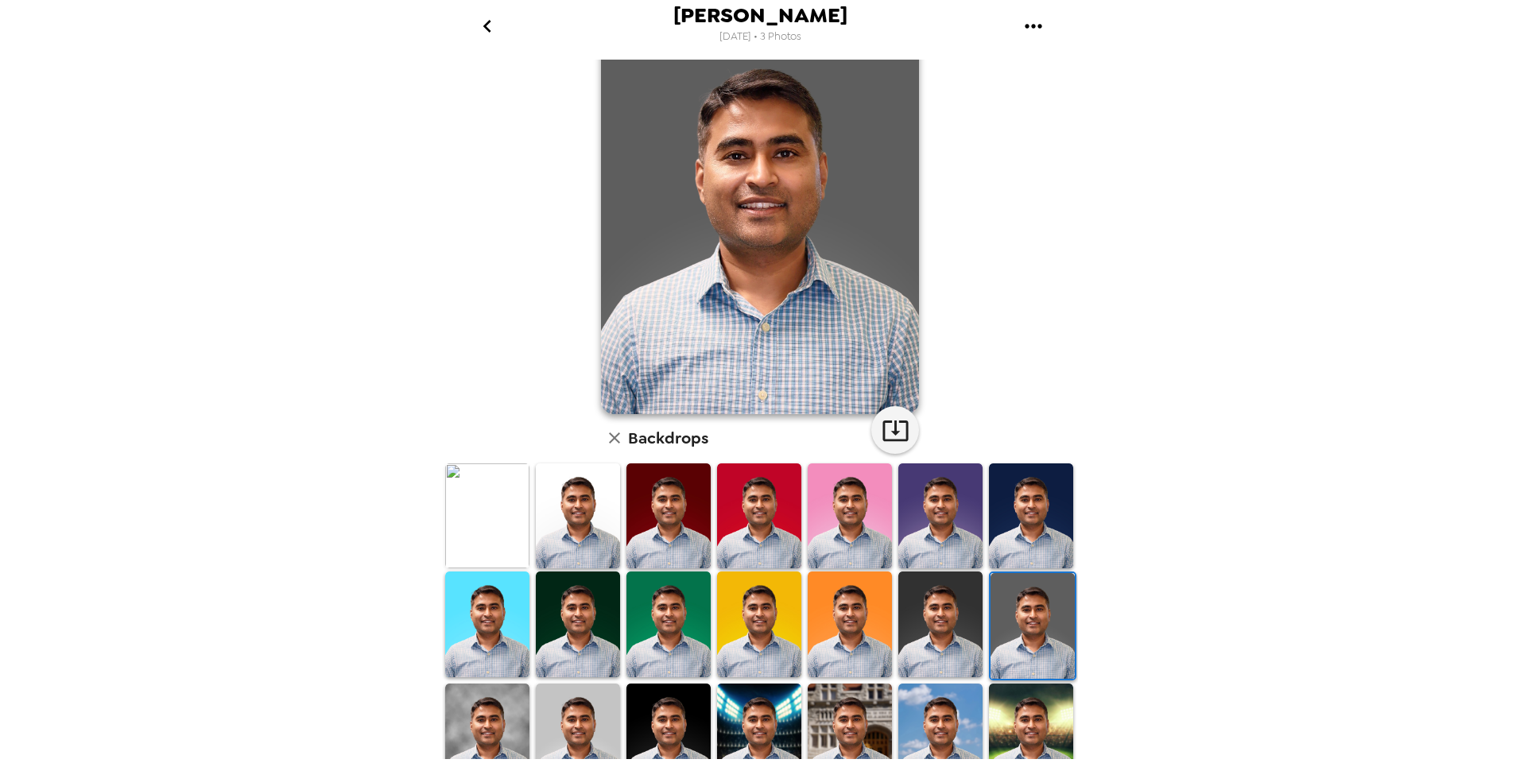
click at [849, 630] on img at bounding box center [850, 624] width 84 height 105
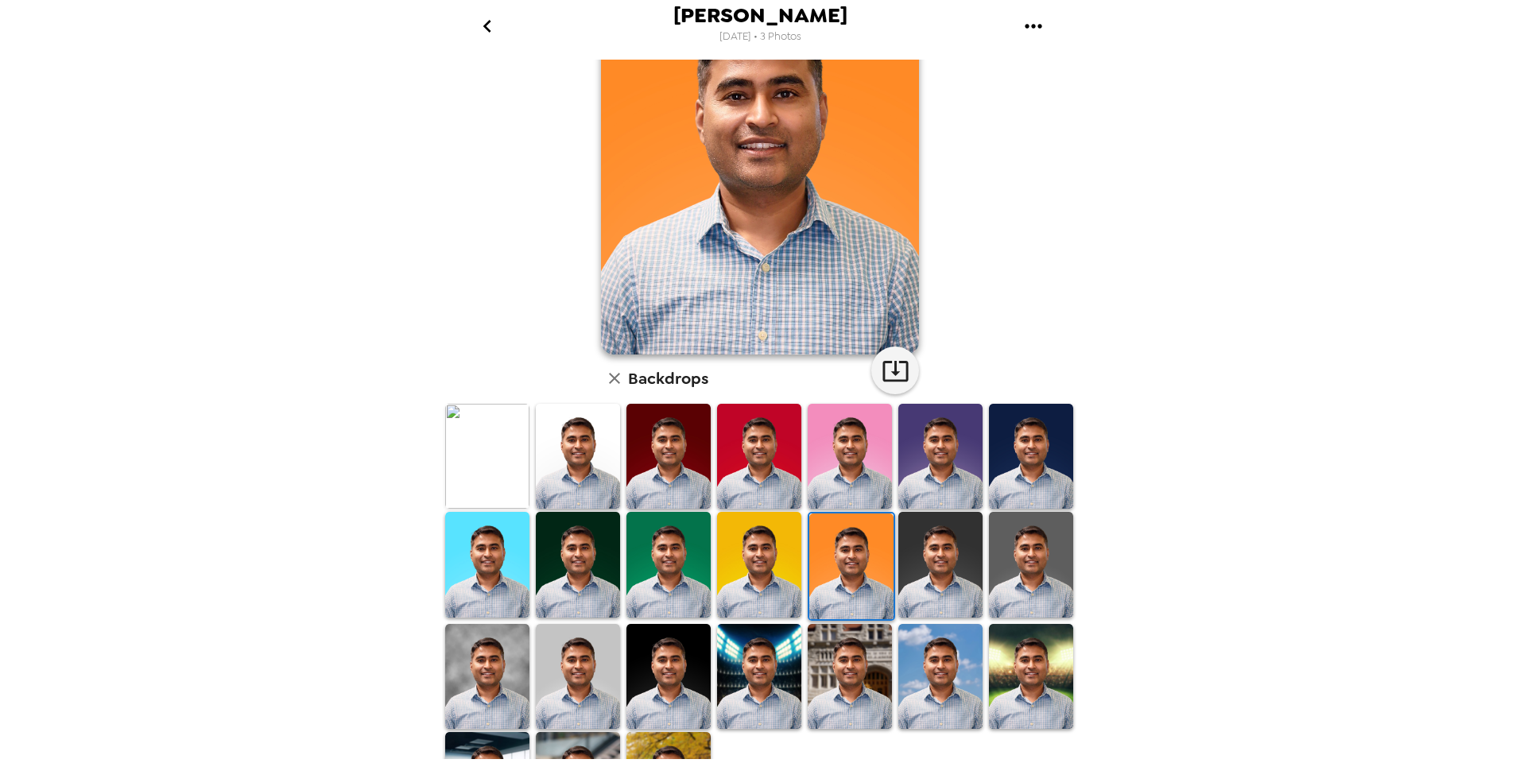
scroll to position [188, 0]
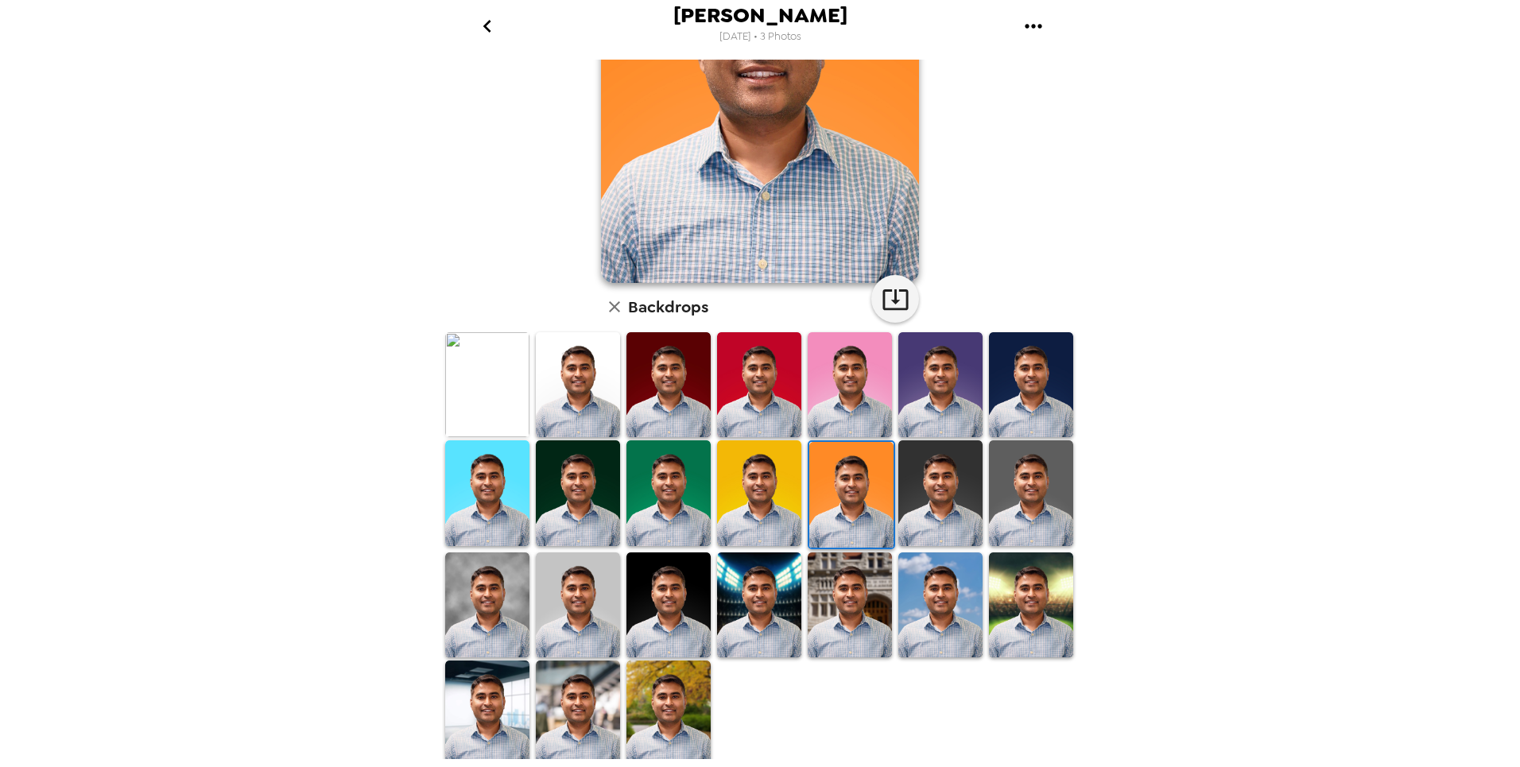
click at [612, 311] on icon "button" at bounding box center [614, 306] width 11 height 11
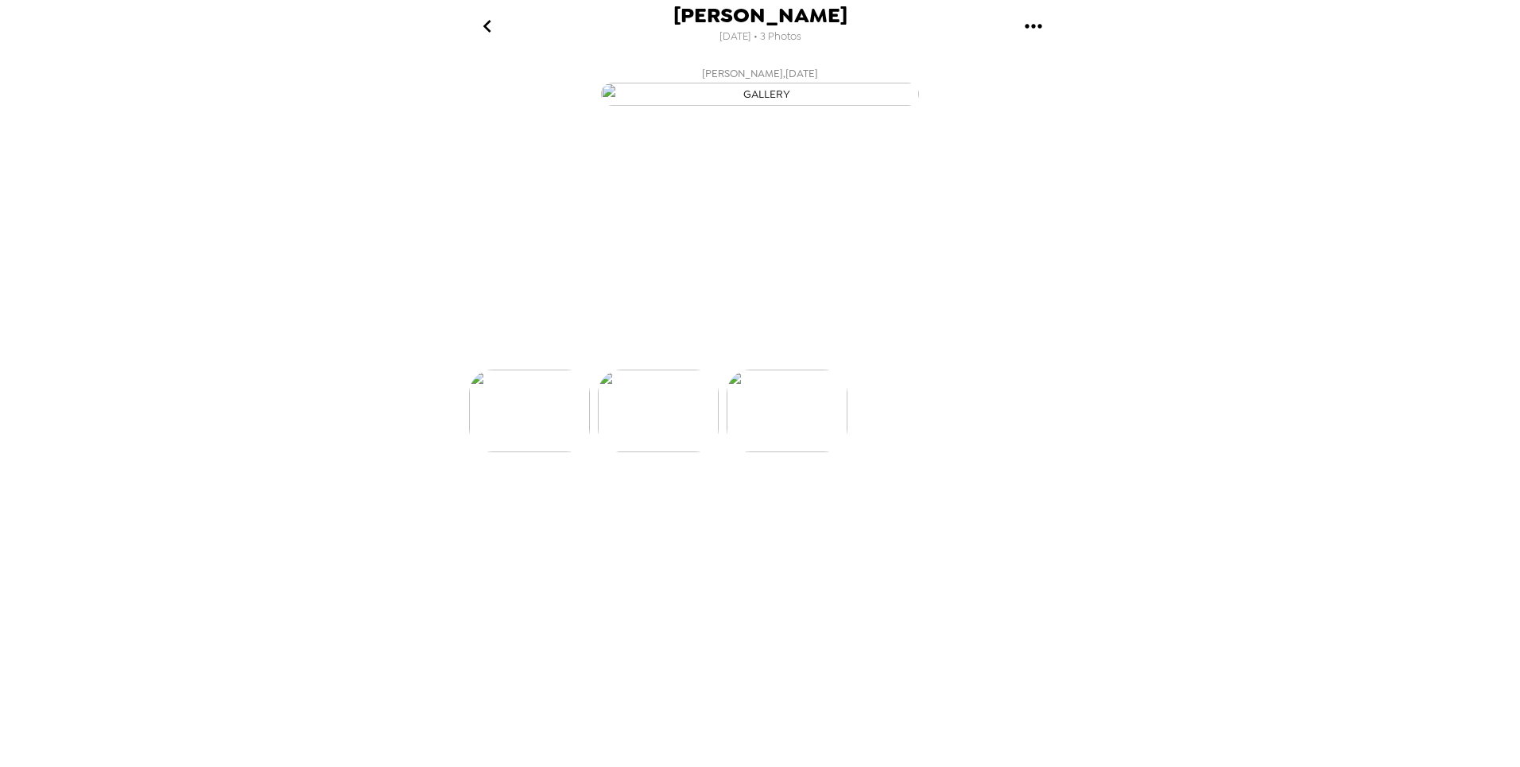
scroll to position [0, 255]
click at [836, 355] on icon at bounding box center [830, 342] width 28 height 28
